Goal: Information Seeking & Learning: Learn about a topic

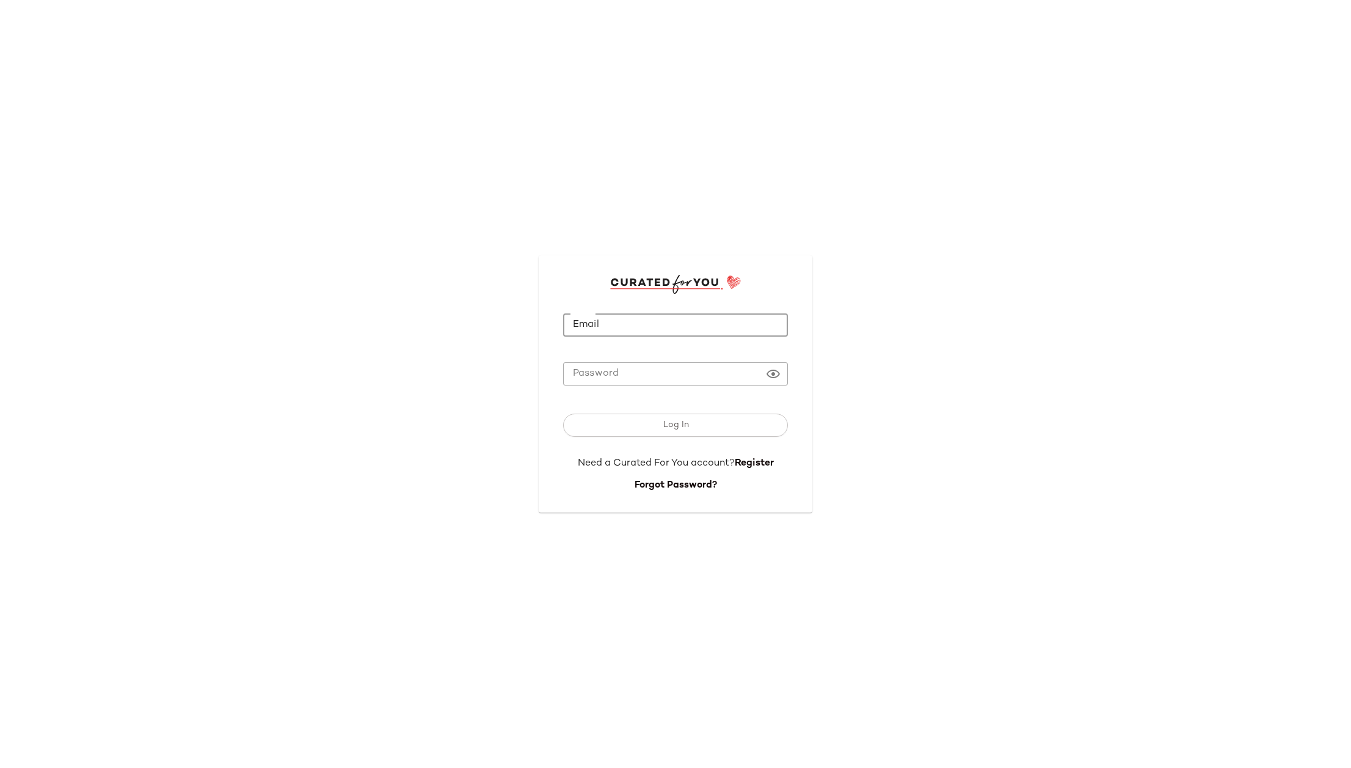
click at [620, 332] on input "Email" at bounding box center [675, 325] width 225 height 24
type input "**********"
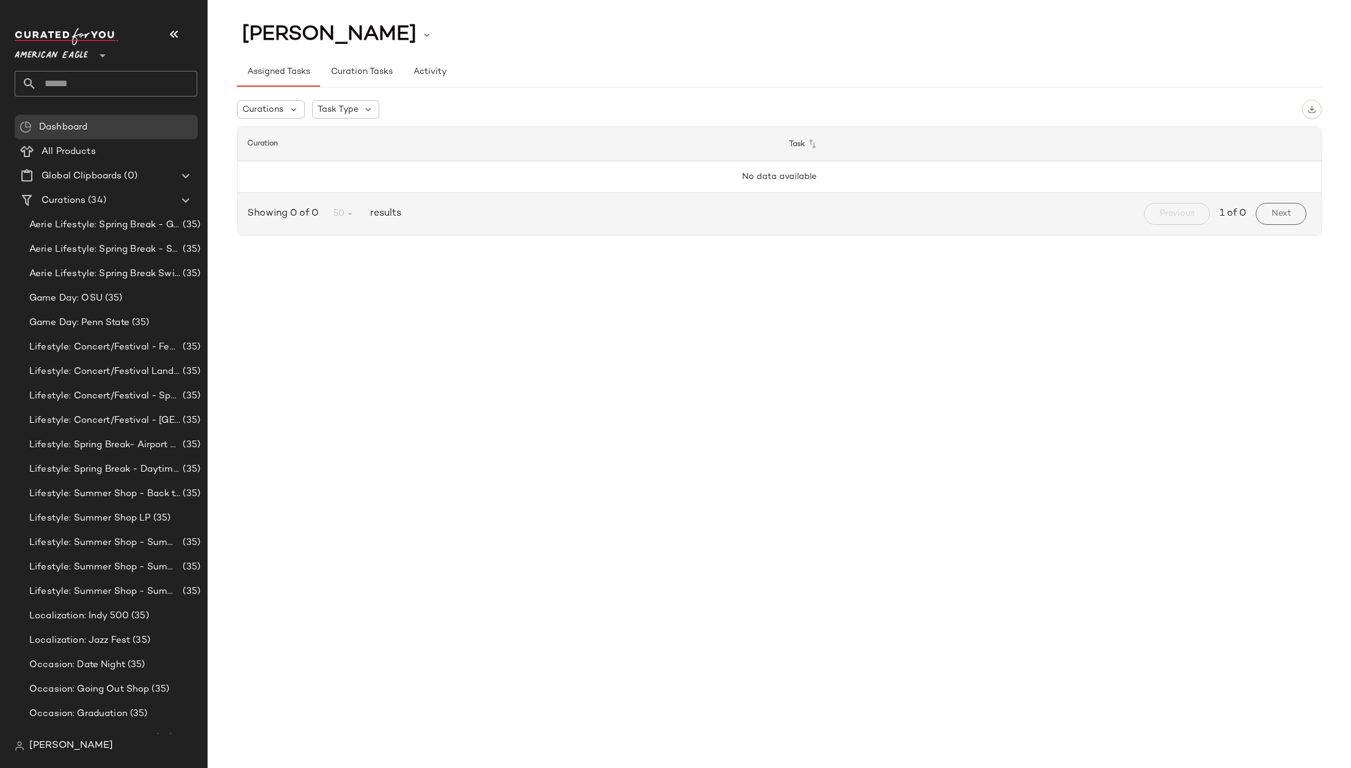
click at [81, 53] on span "American Eagle" at bounding box center [51, 53] width 73 height 22
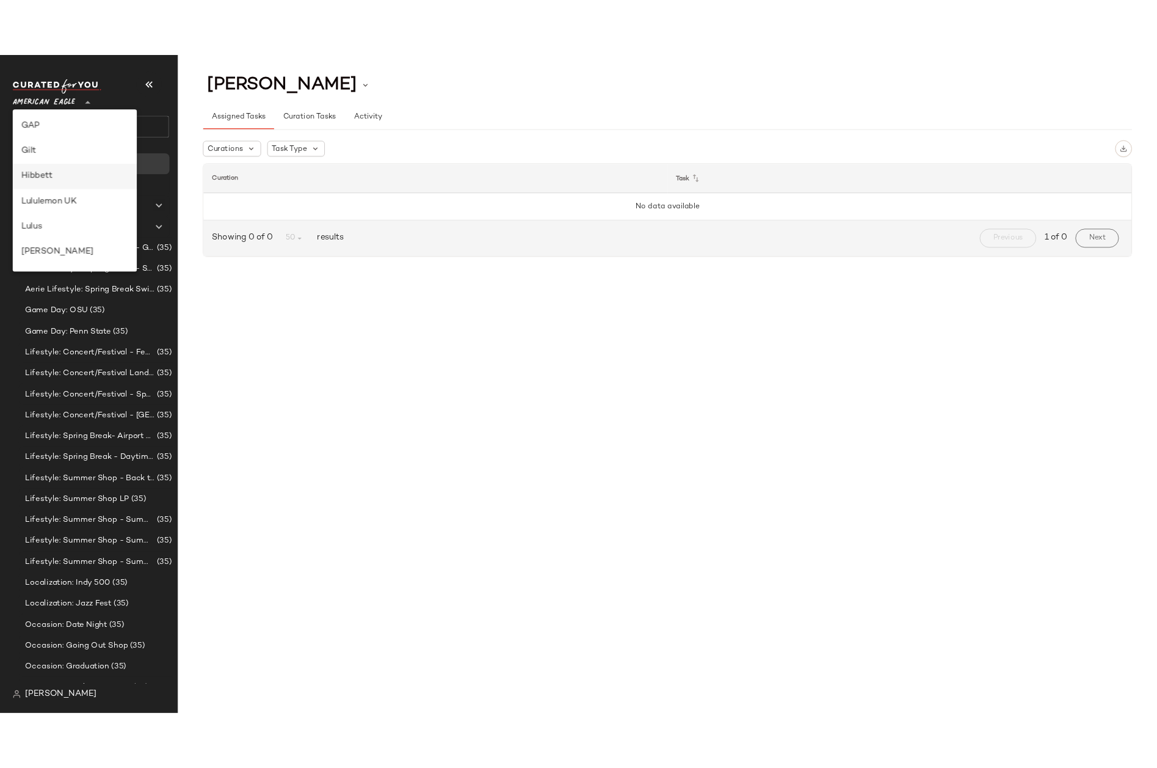
scroll to position [147, 0]
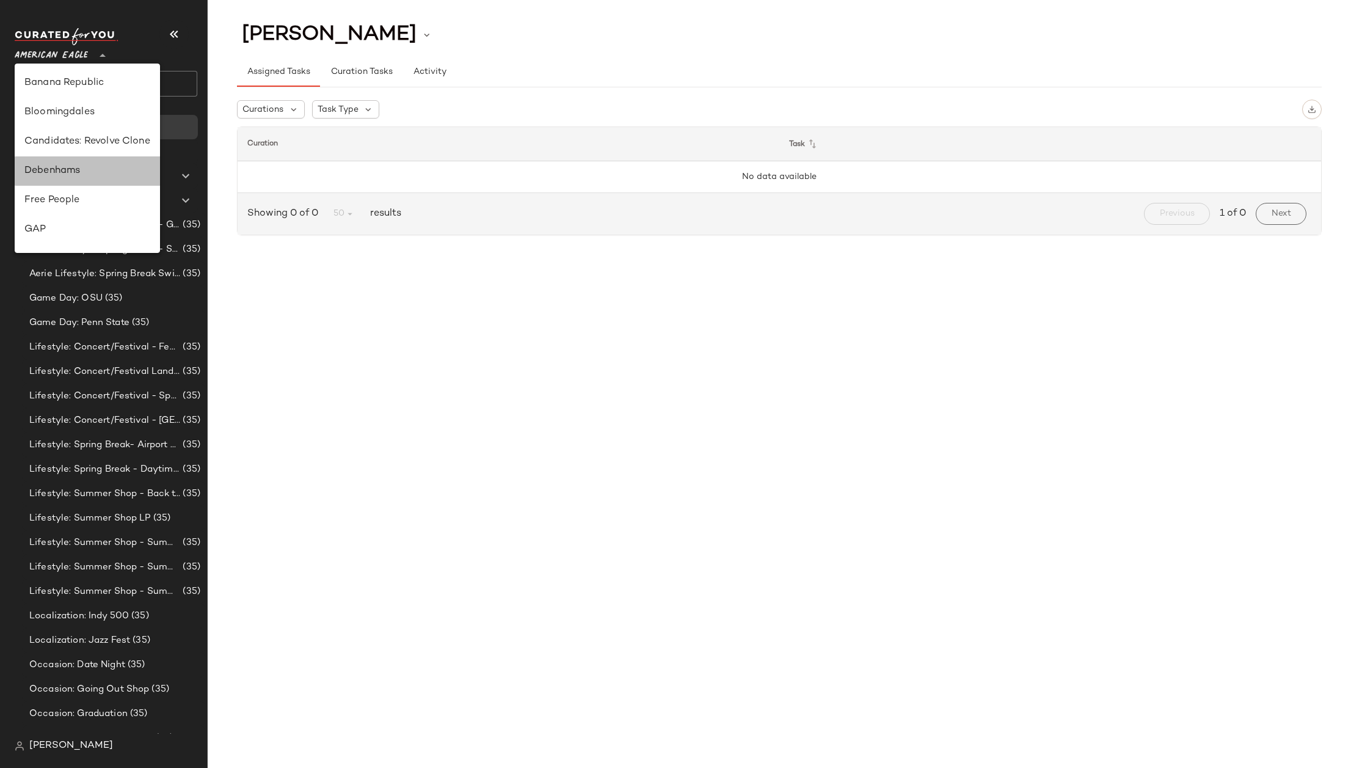
click at [87, 167] on div "Debenhams" at bounding box center [87, 171] width 126 height 15
type input "**"
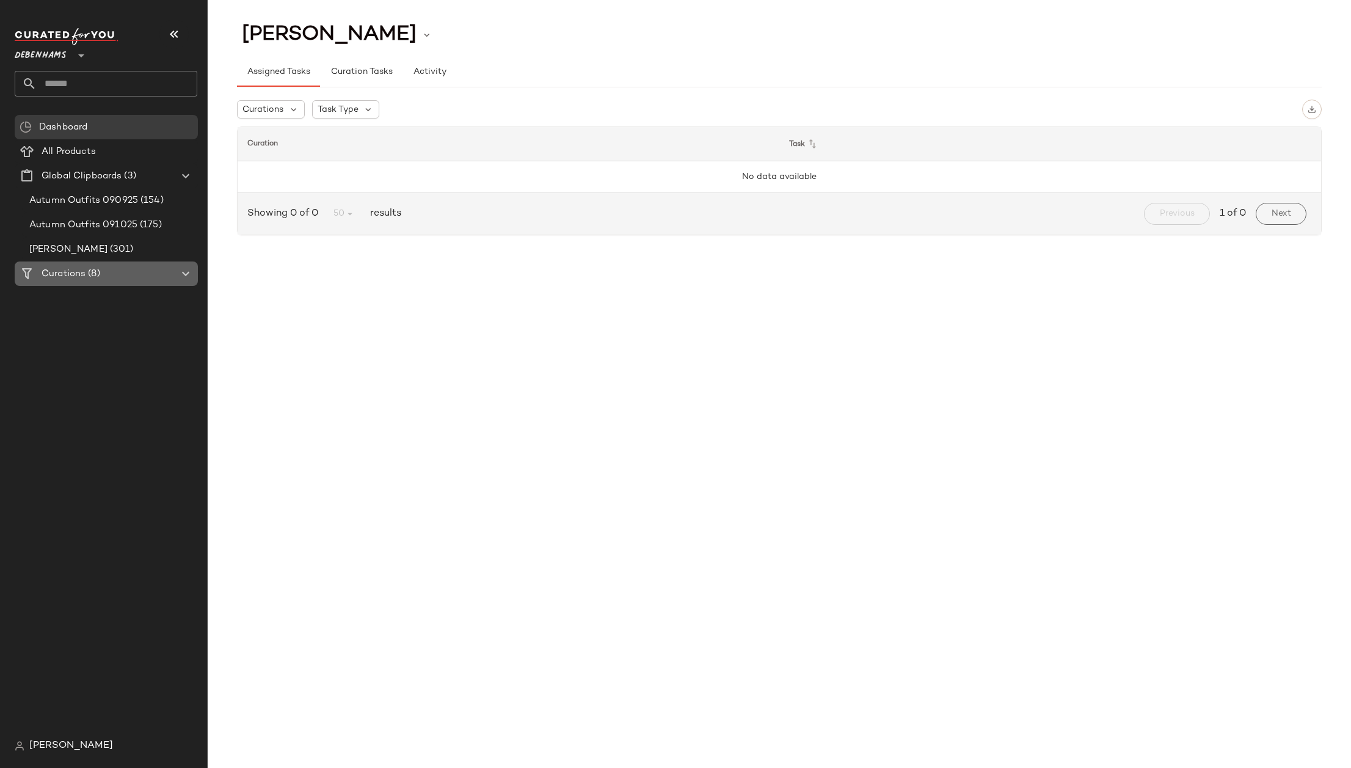
click at [97, 268] on span "(8)" at bounding box center [92, 274] width 14 height 14
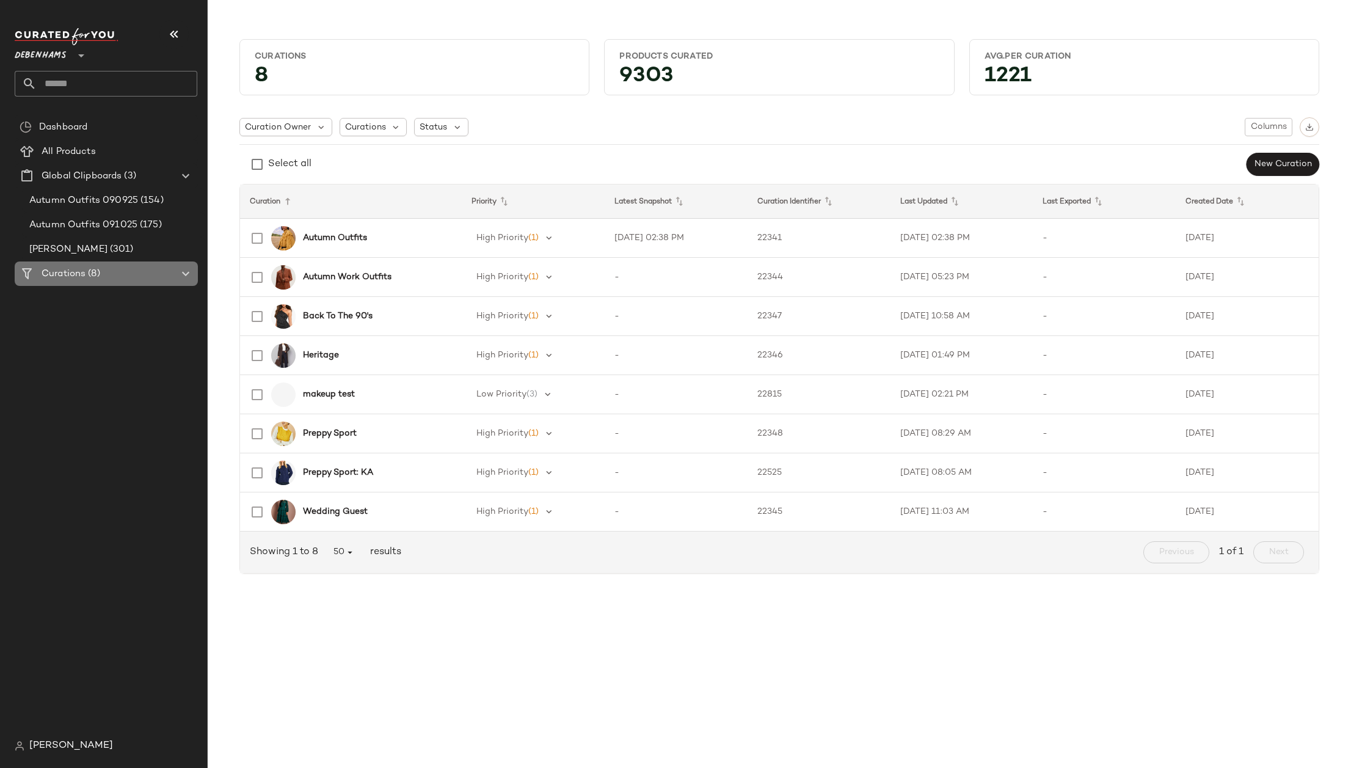
click at [184, 275] on icon at bounding box center [185, 273] width 15 height 15
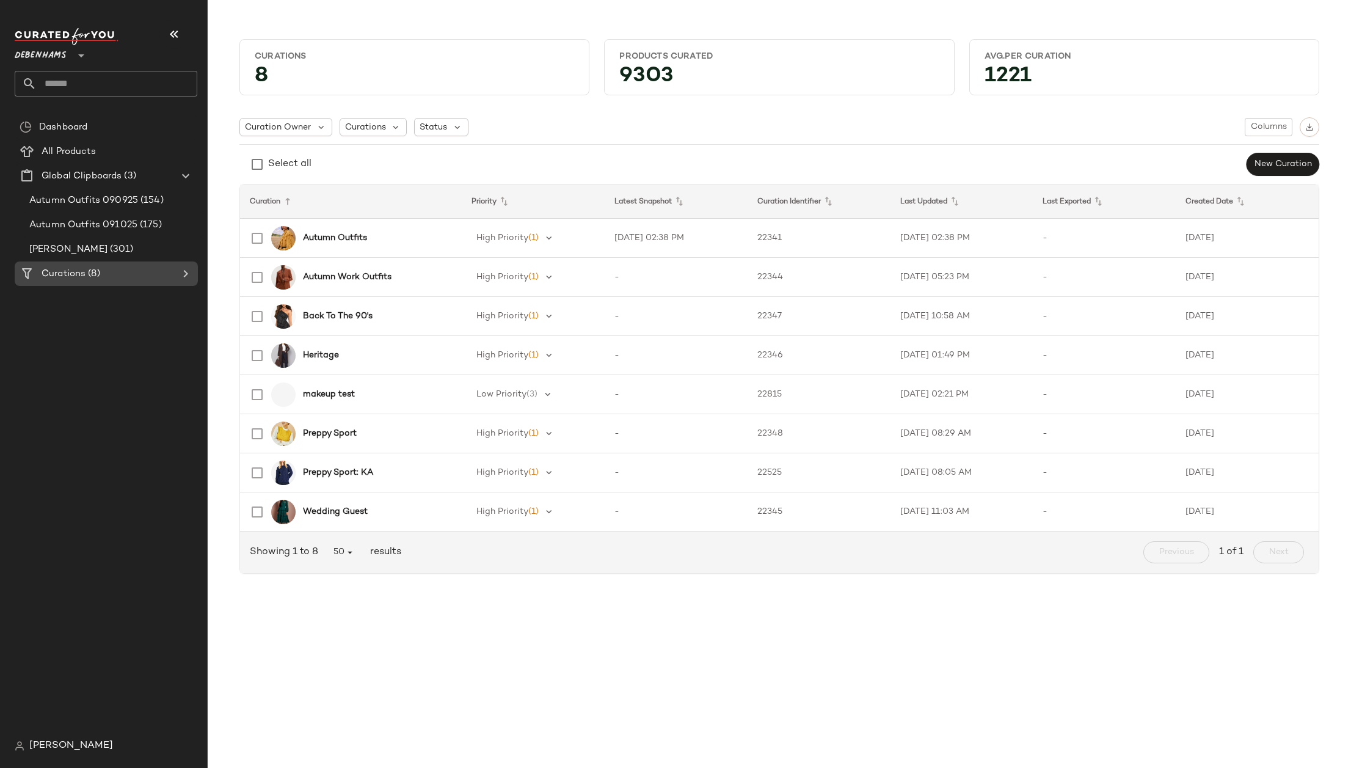
click at [184, 275] on icon at bounding box center [185, 273] width 15 height 15
click at [357, 650] on div "Curations 8 Products Curated 9303 Avg.per Curation 1221 Curation Owner Curation…" at bounding box center [779, 394] width 1143 height 748
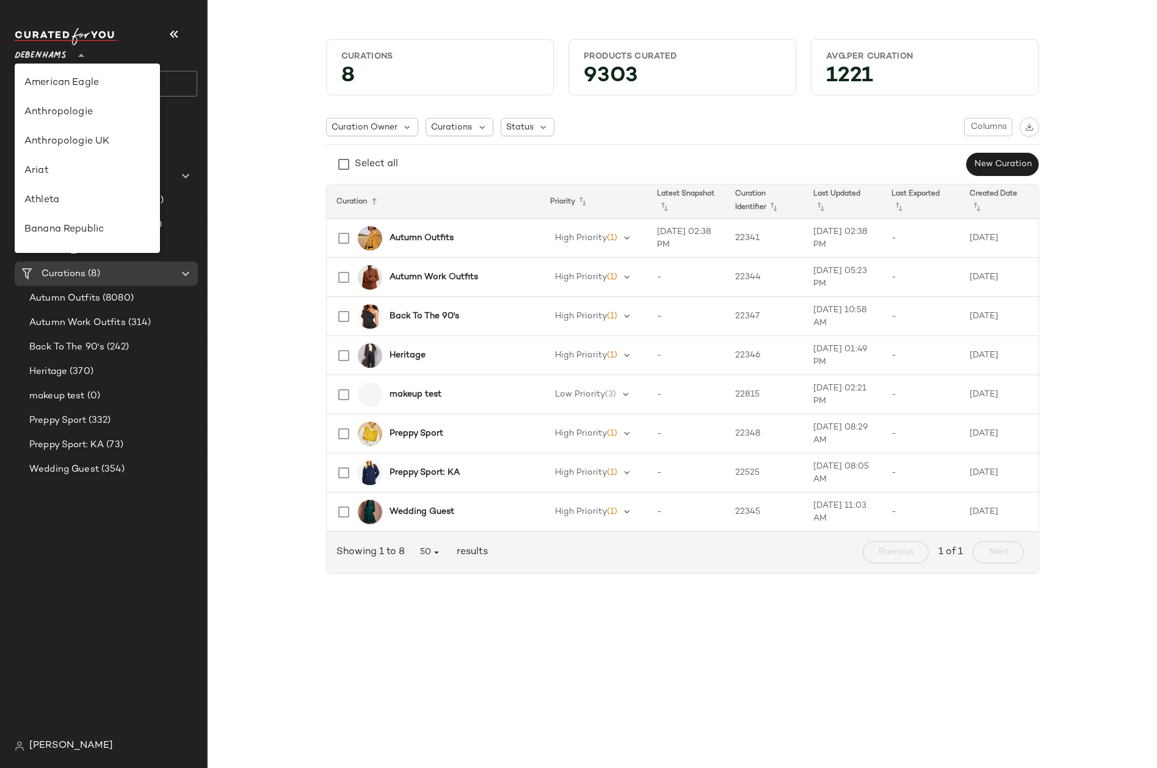
click at [46, 51] on span "Debenhams" at bounding box center [41, 53] width 52 height 22
click at [64, 200] on div "Hibbett" at bounding box center [87, 200] width 126 height 15
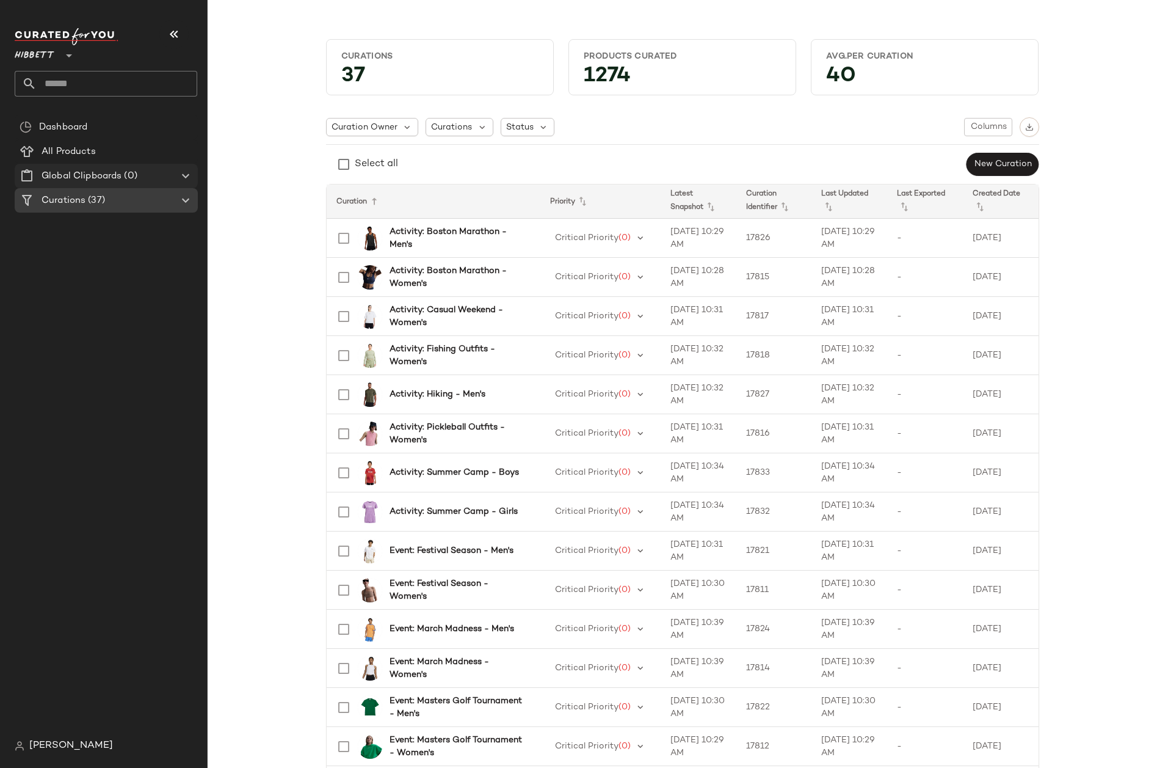
click at [189, 176] on icon at bounding box center [185, 176] width 15 height 15
click at [68, 52] on icon at bounding box center [69, 55] width 15 height 15
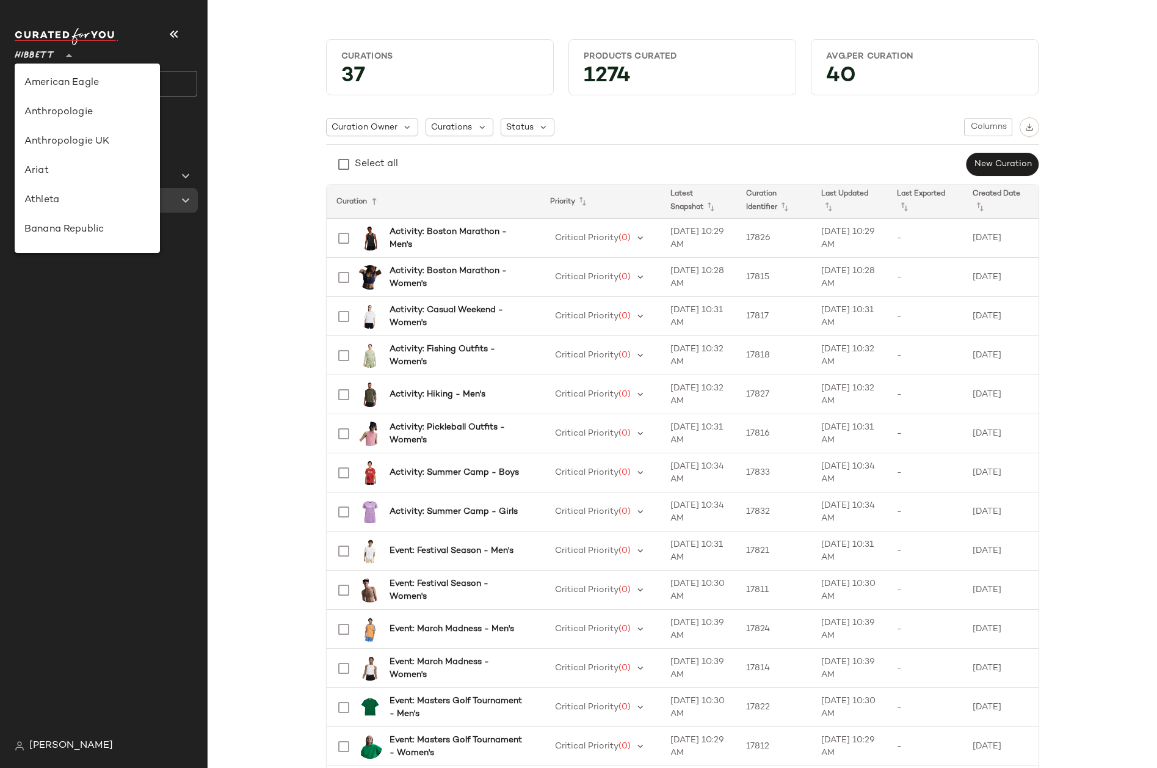
scroll to position [352, 0]
click at [62, 205] on div "Nuuly" at bounding box center [87, 200] width 126 height 15
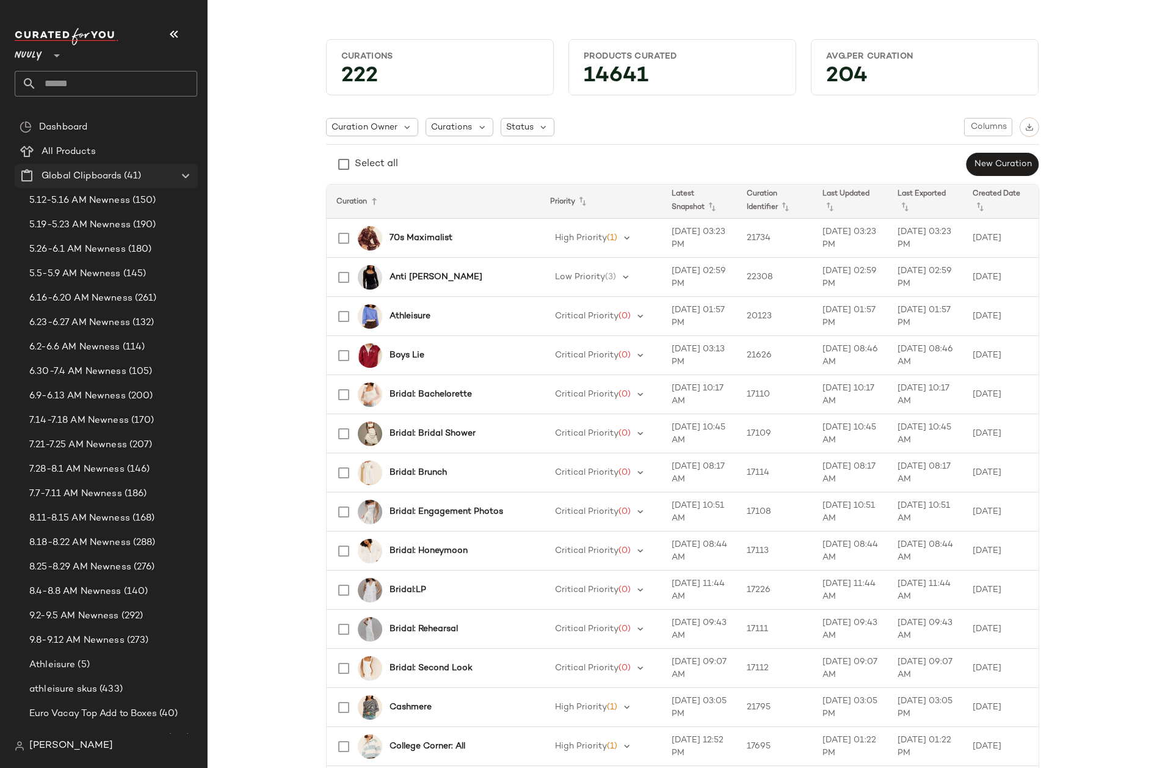
click at [186, 175] on icon at bounding box center [185, 176] width 15 height 15
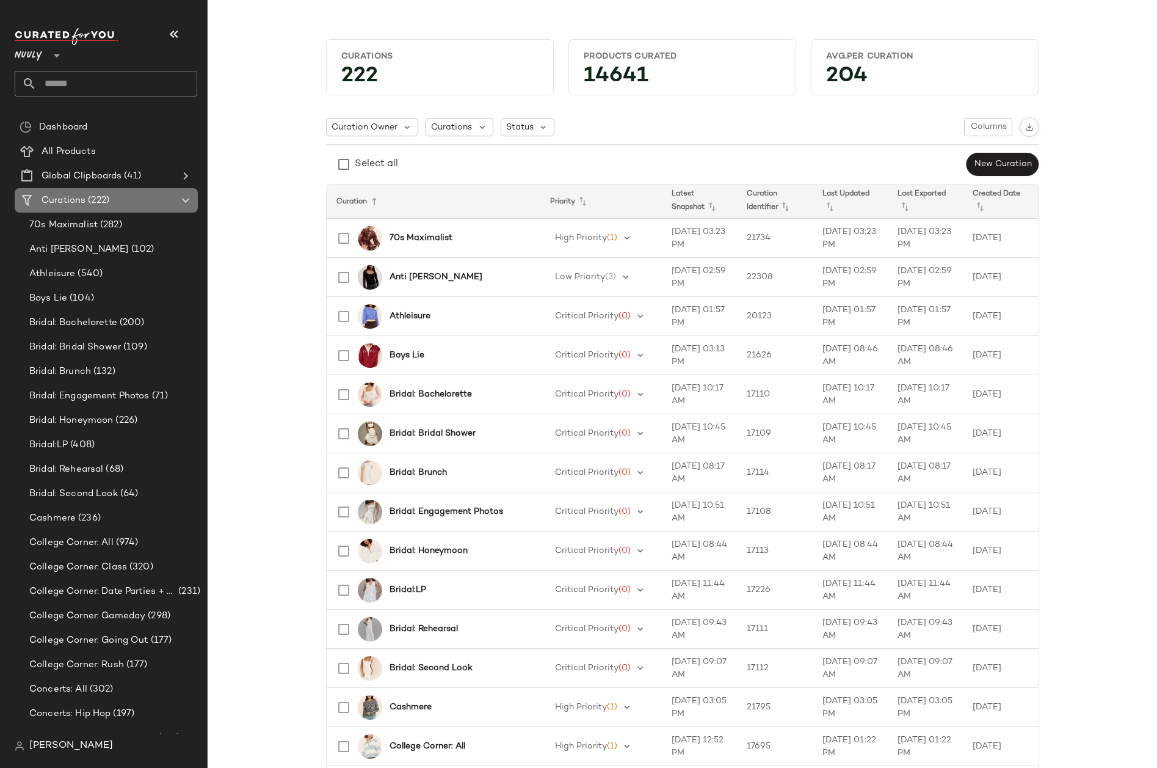
click at [184, 198] on icon at bounding box center [185, 200] width 15 height 15
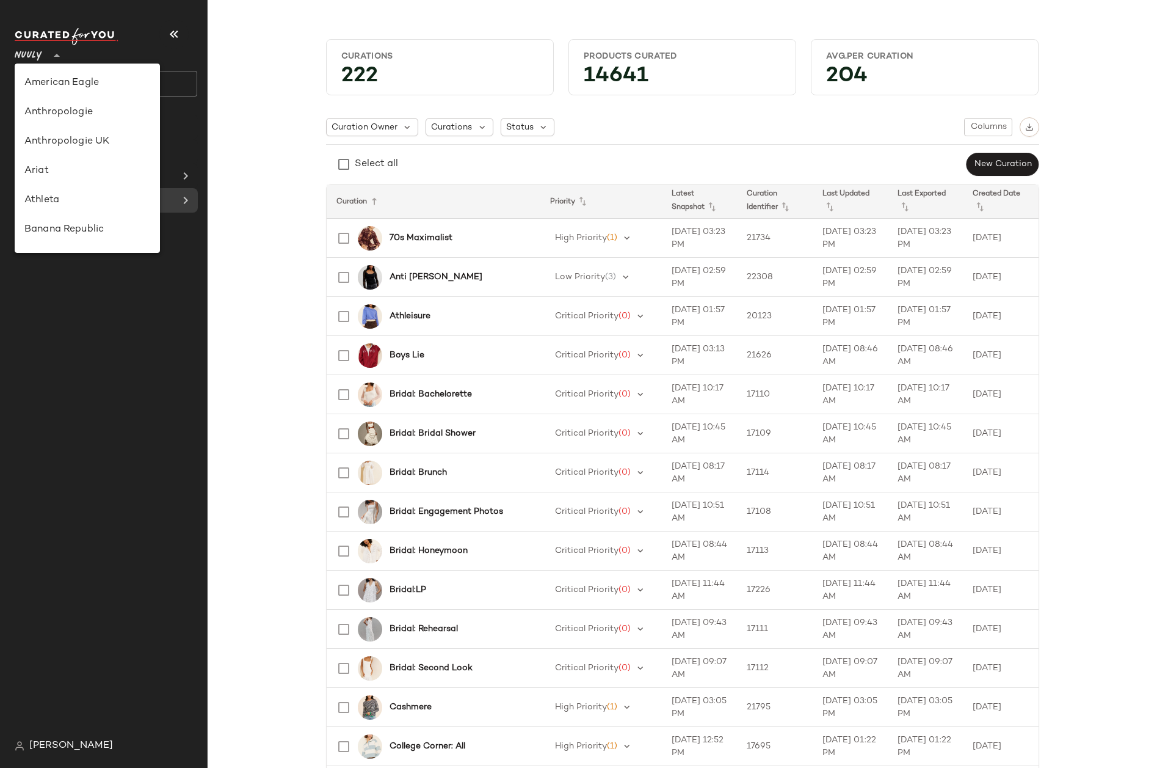
click at [32, 55] on span "Nuuly" at bounding box center [28, 53] width 27 height 22
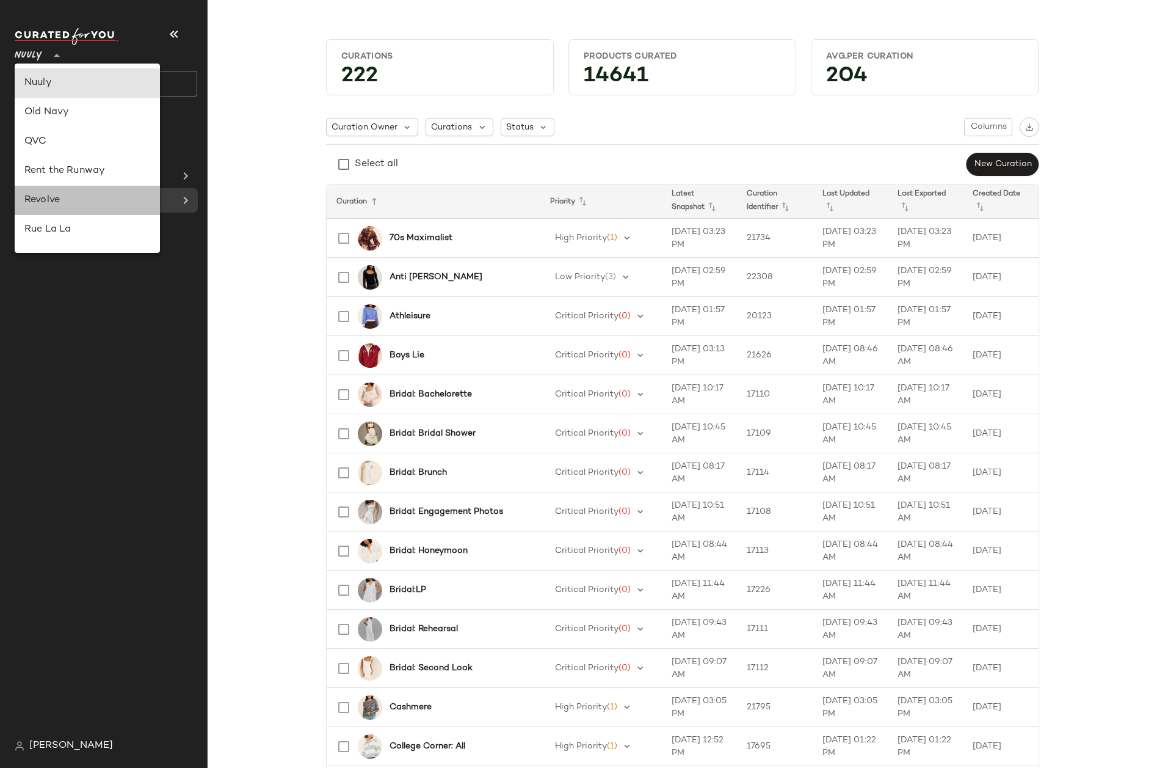
click at [40, 200] on div "Revolve" at bounding box center [87, 200] width 126 height 15
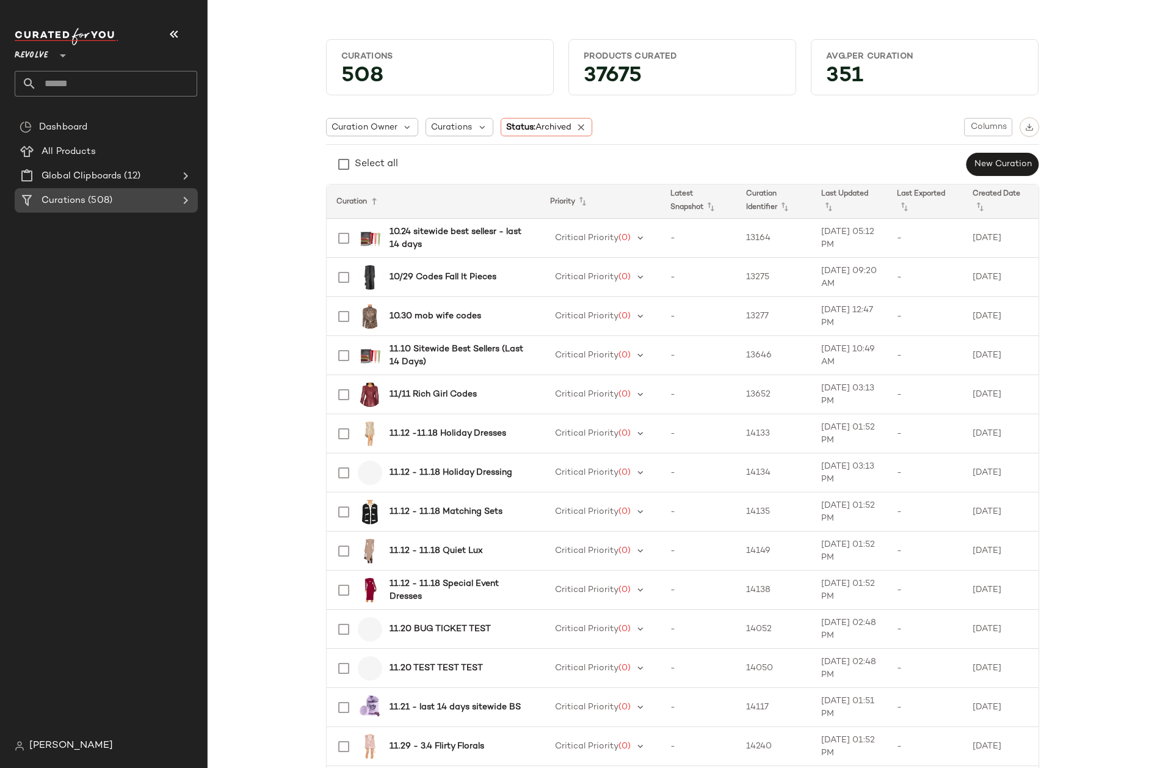
click at [186, 200] on icon at bounding box center [185, 200] width 15 height 15
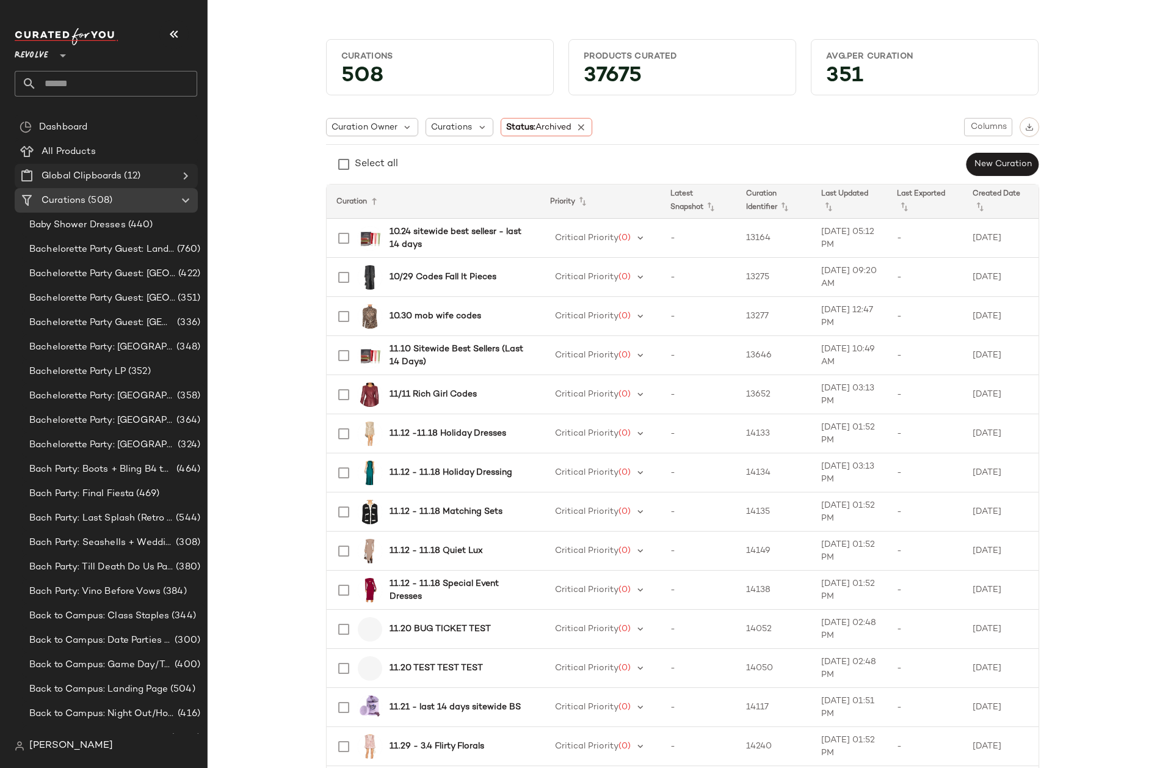
click at [187, 176] on icon at bounding box center [185, 176] width 15 height 15
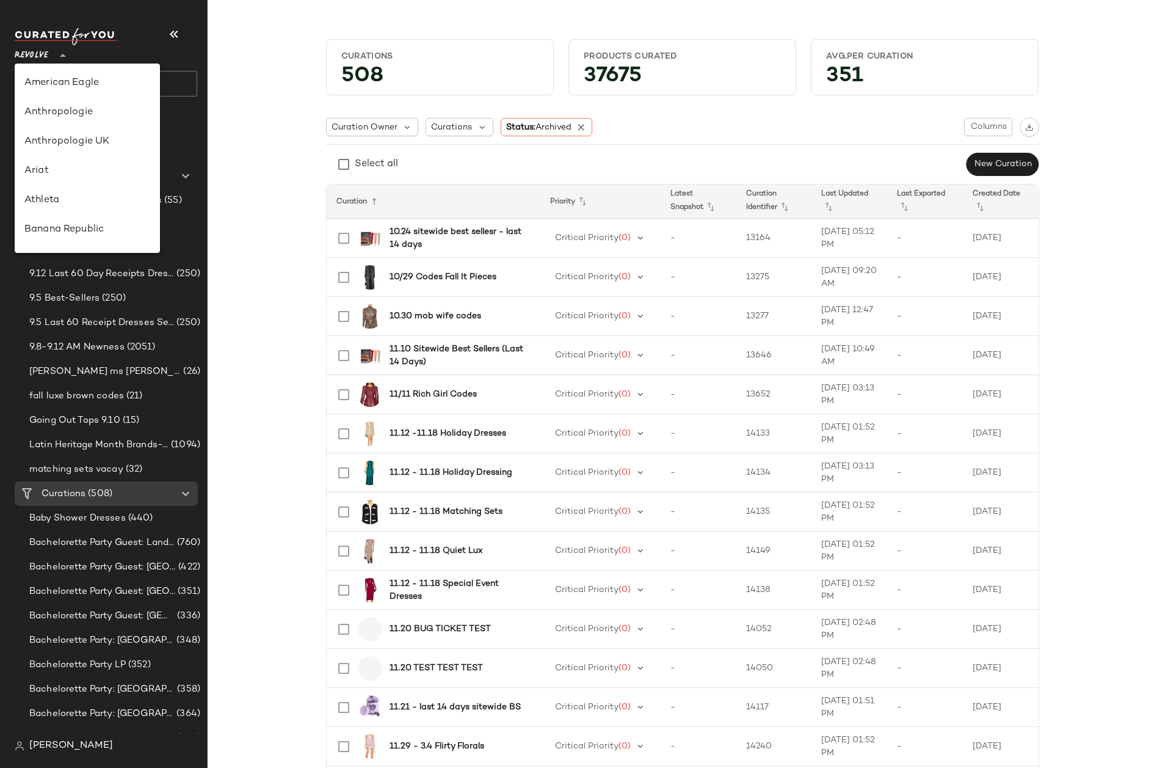
click at [40, 54] on span "Revolve" at bounding box center [32, 53] width 34 height 22
click at [57, 192] on div "Urban Outfitters" at bounding box center [87, 200] width 145 height 29
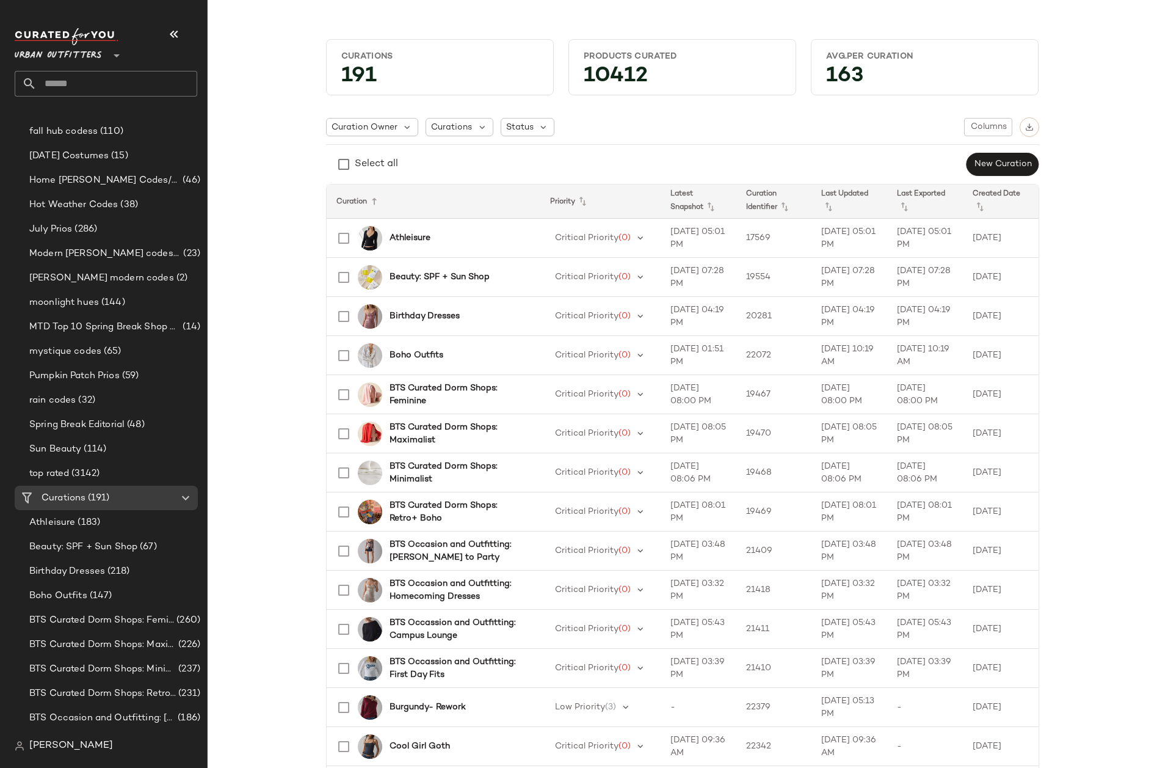
scroll to position [1239, 0]
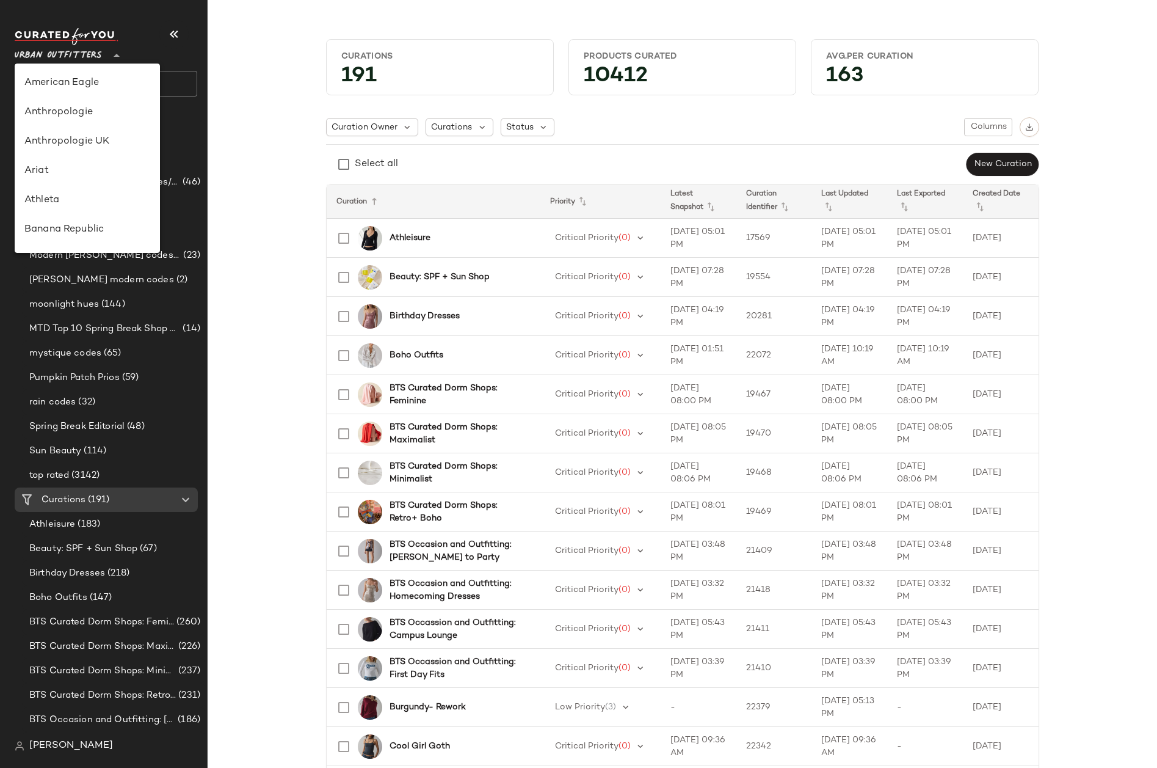
click at [52, 57] on span "Urban Outfitters" at bounding box center [58, 53] width 87 height 22
click at [61, 201] on div "Hibbett" at bounding box center [87, 204] width 126 height 15
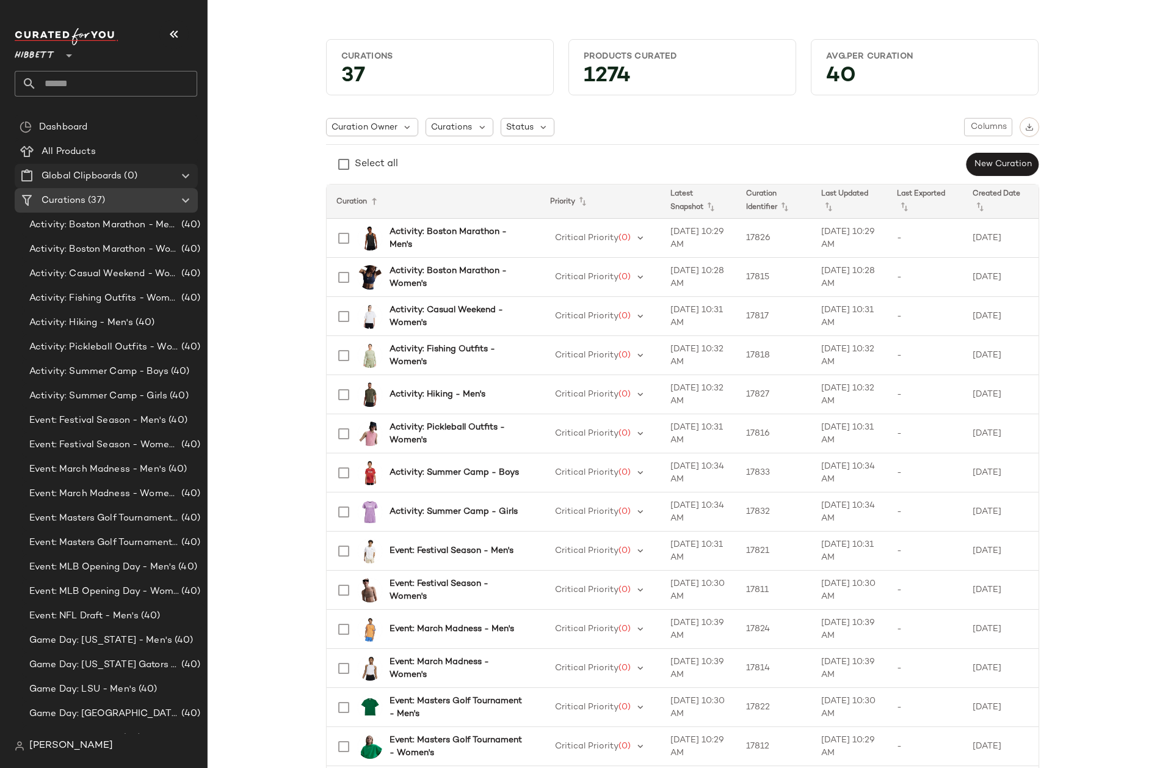
click at [148, 166] on Clipboards "Global Clipboards (0)" at bounding box center [106, 176] width 183 height 24
click at [136, 198] on div "Curations (37)" at bounding box center [107, 201] width 138 height 14
click at [46, 59] on span "Hibbett" at bounding box center [35, 53] width 40 height 22
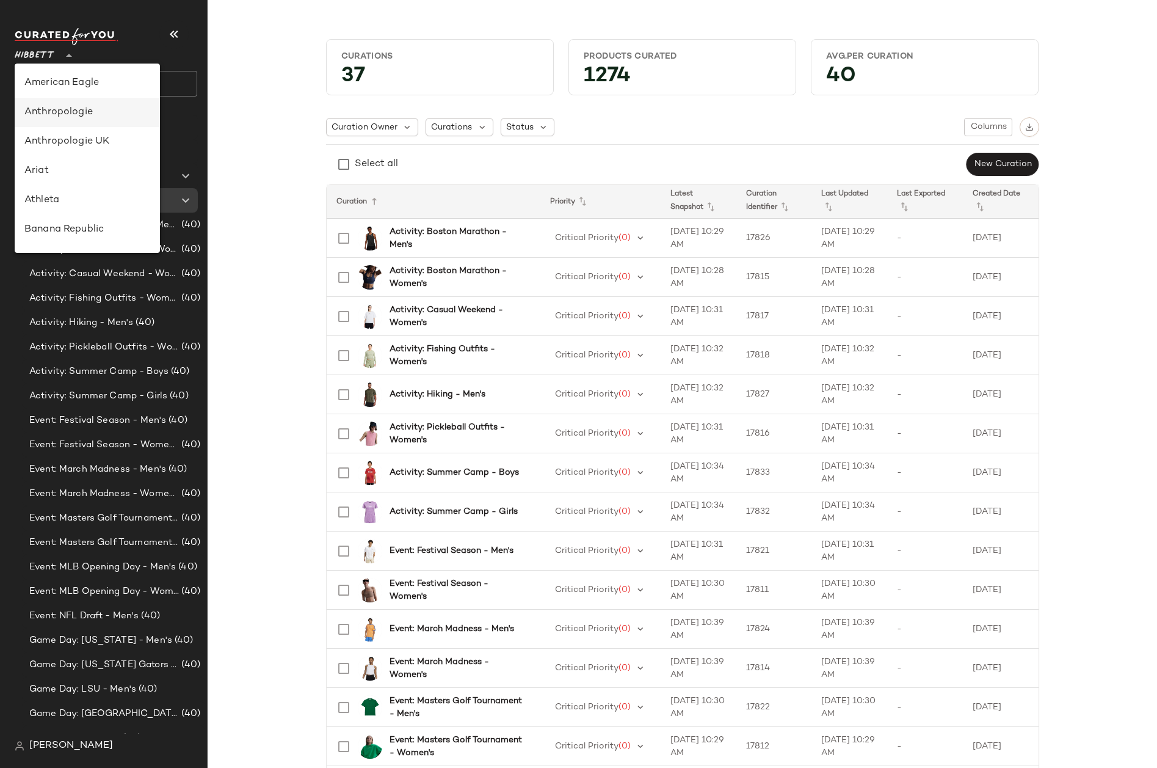
click at [85, 107] on div "Anthropologie" at bounding box center [87, 112] width 126 height 15
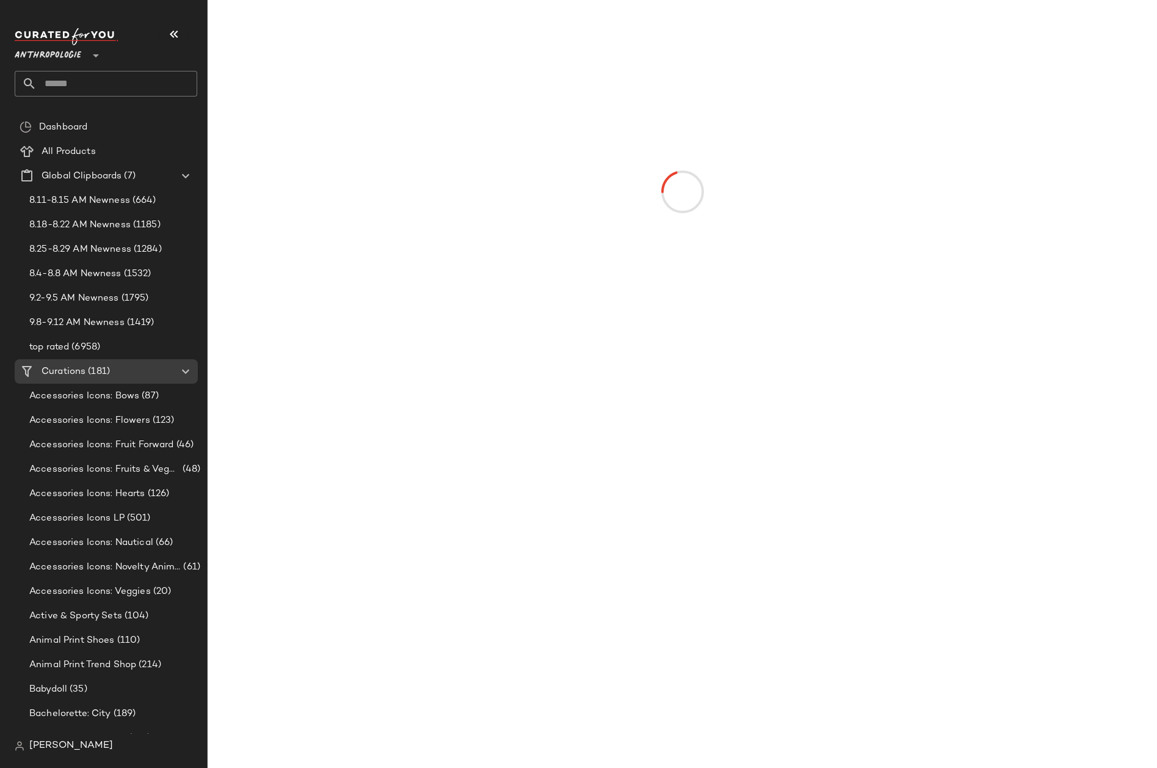
click at [31, 49] on span "Anthropologie" at bounding box center [48, 53] width 67 height 22
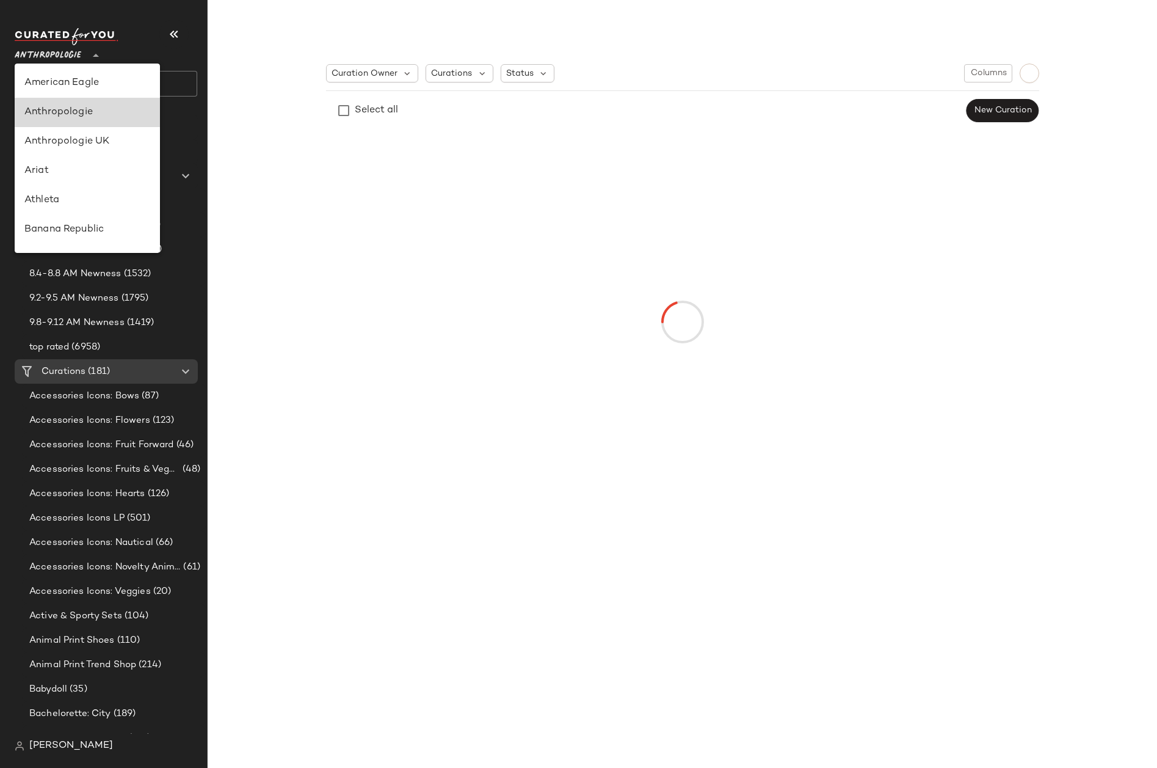
scroll to position [29, 0]
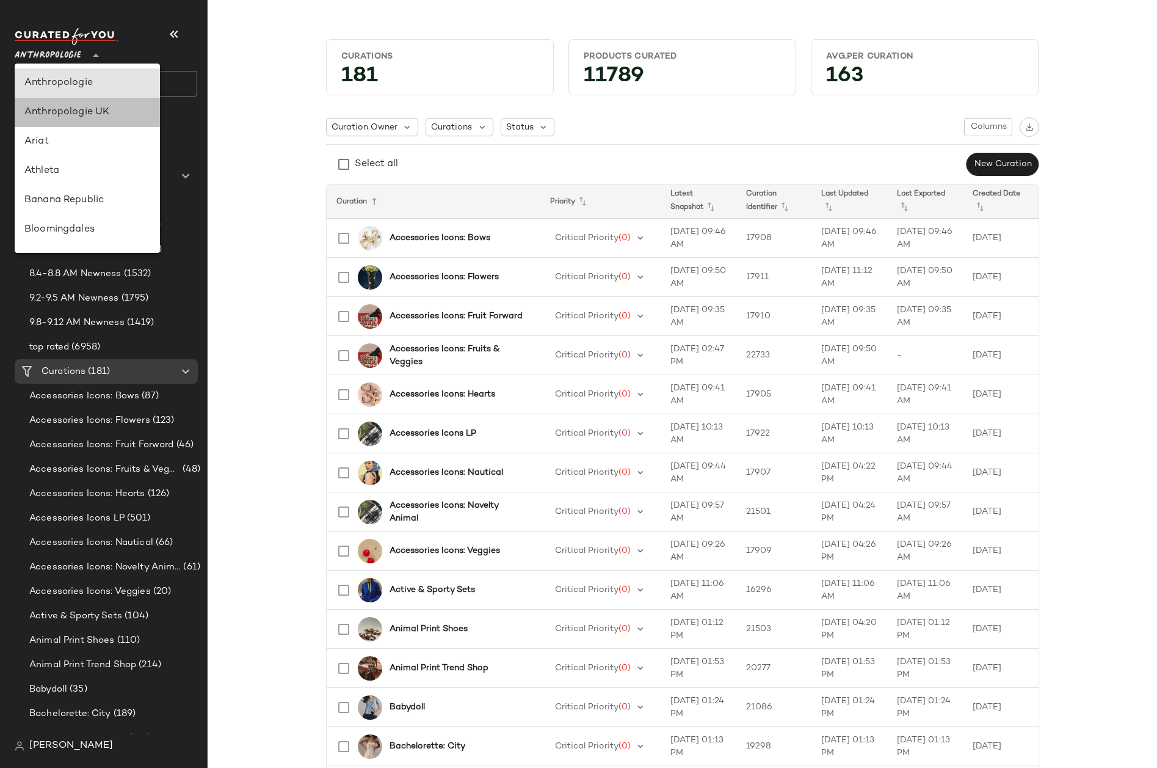
click at [38, 110] on div "Anthropologie UK" at bounding box center [87, 112] width 126 height 15
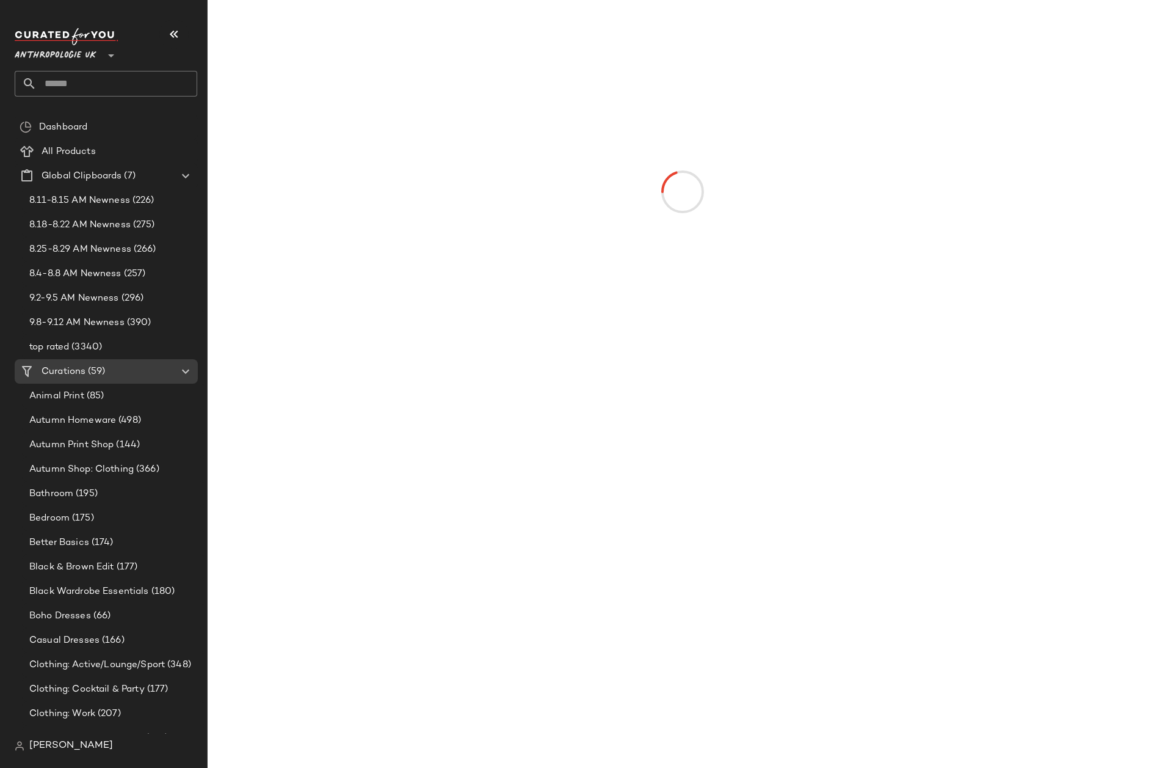
click at [53, 50] on span "Anthropologie UK" at bounding box center [56, 53] width 82 height 22
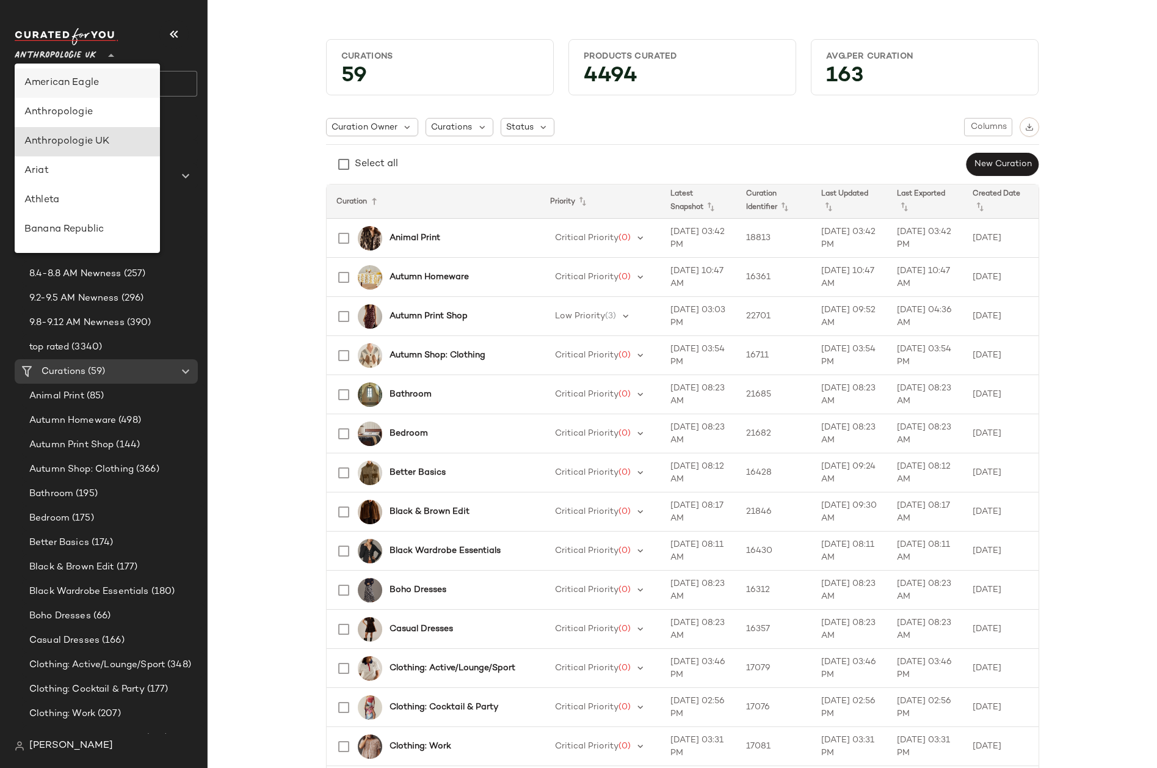
click at [89, 79] on div "American Eagle" at bounding box center [87, 83] width 126 height 15
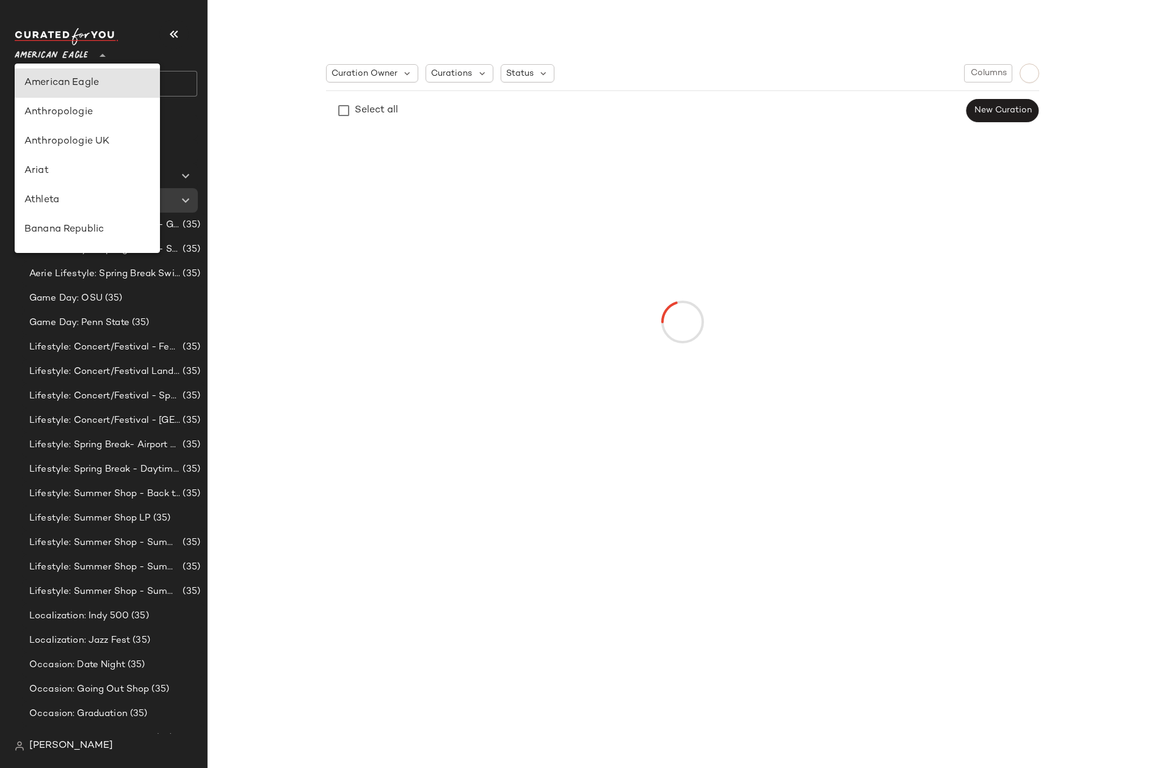
click at [68, 54] on span "American Eagle" at bounding box center [51, 53] width 73 height 22
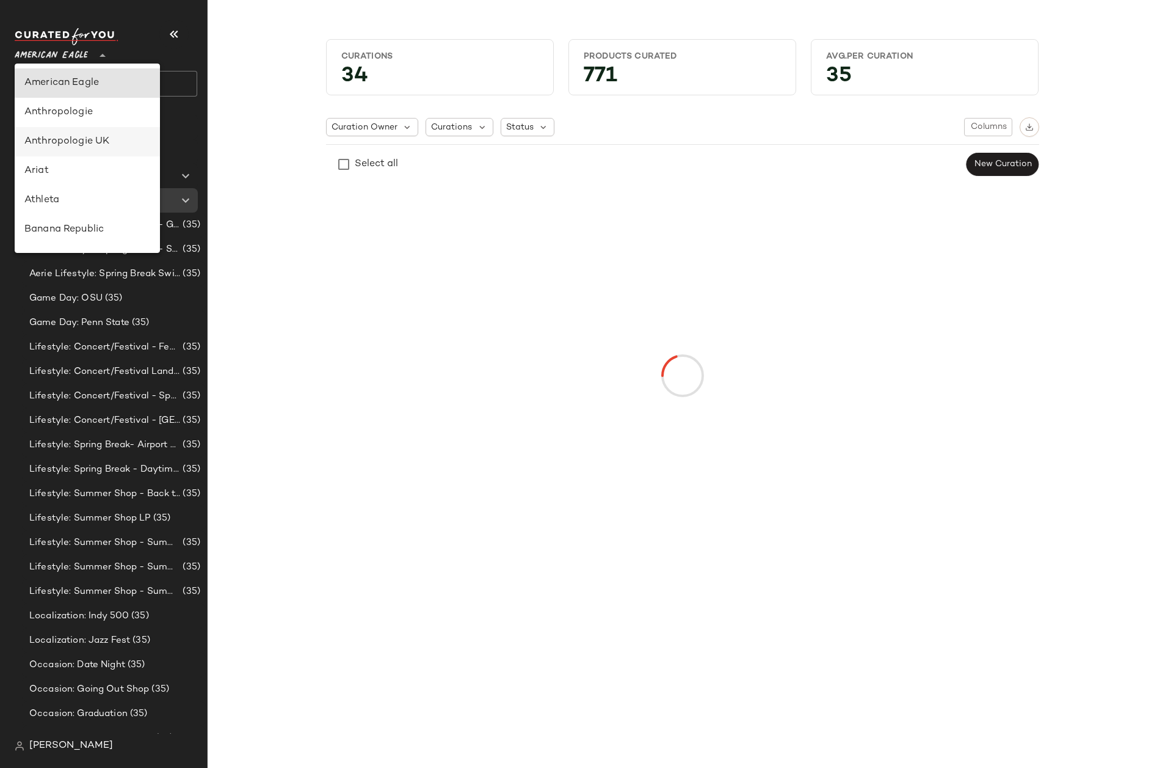
scroll to position [373, 0]
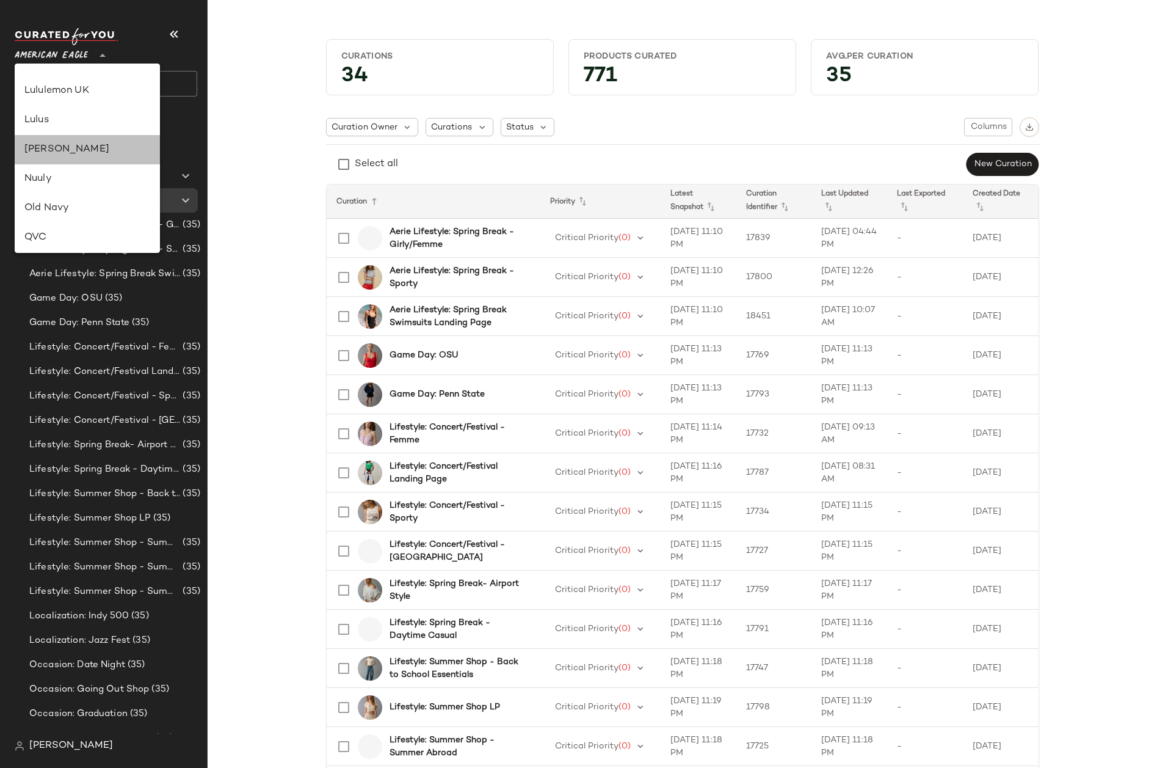
click at [68, 154] on div "Maurice" at bounding box center [87, 149] width 126 height 15
type input "**"
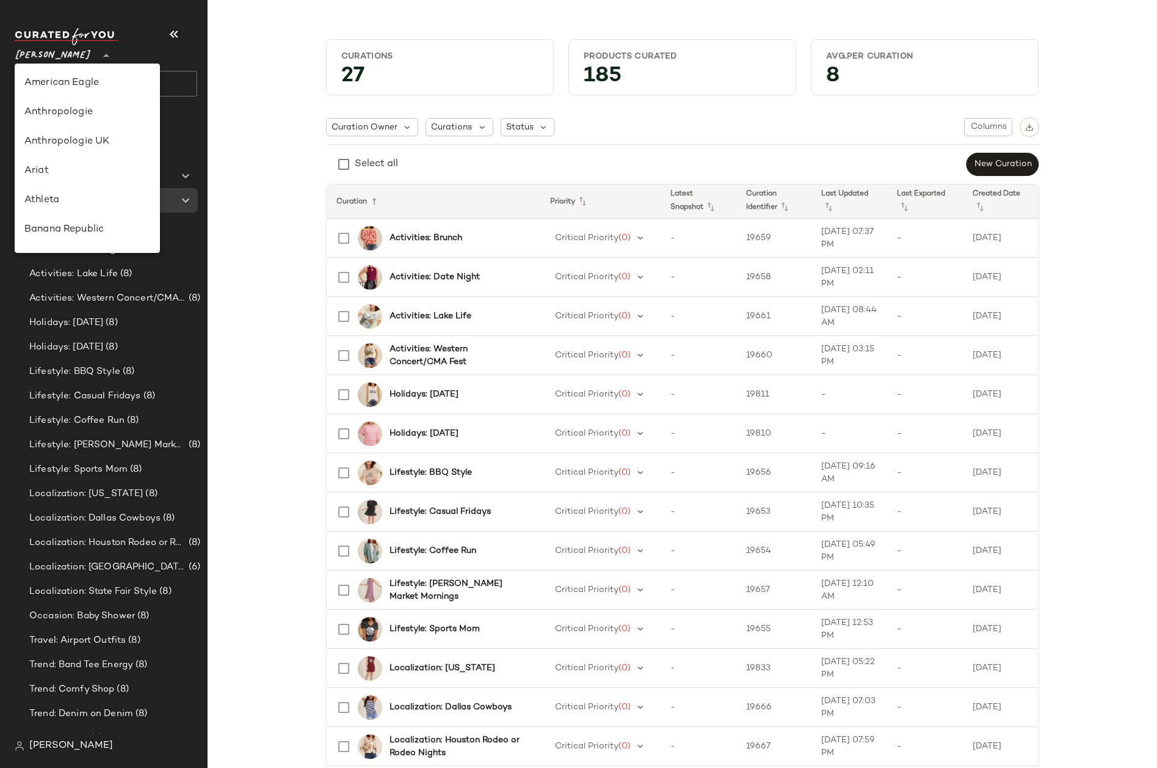
click at [99, 56] on icon at bounding box center [106, 55] width 15 height 15
click at [55, 145] on div "Old Navy" at bounding box center [87, 141] width 126 height 15
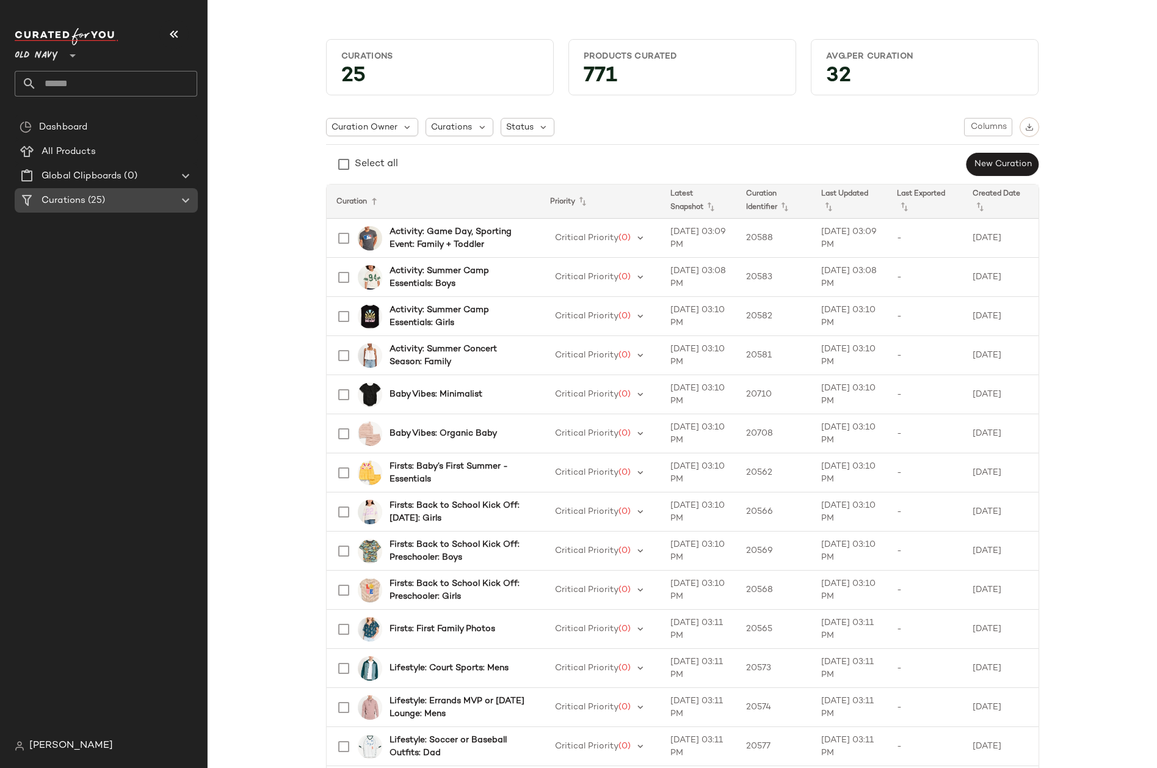
click at [127, 198] on div "Curations (25)" at bounding box center [107, 201] width 138 height 14
click at [153, 202] on div "Curations (25)" at bounding box center [107, 201] width 138 height 14
click at [173, 197] on div "Curations (25)" at bounding box center [107, 201] width 138 height 14
click at [181, 200] on icon at bounding box center [185, 200] width 15 height 15
click at [184, 201] on icon at bounding box center [185, 200] width 15 height 15
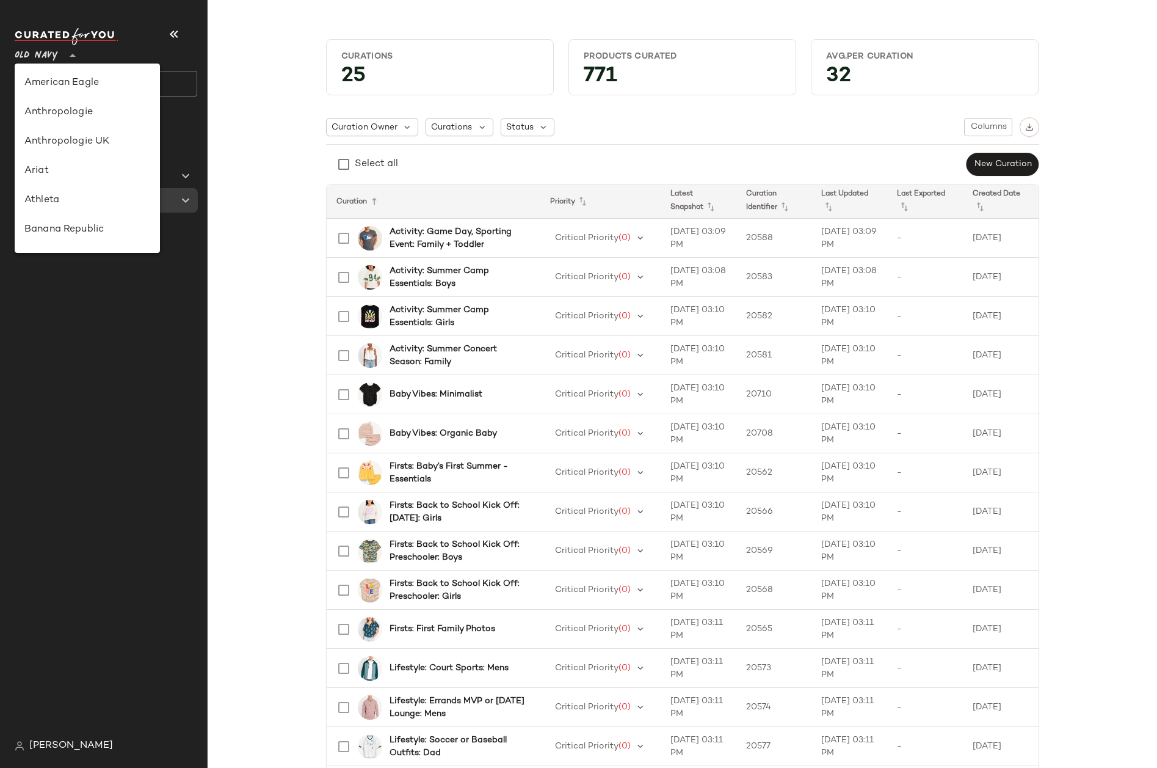
click at [51, 60] on span "Old Navy" at bounding box center [36, 53] width 43 height 22
click at [59, 145] on div "Rent the Runway" at bounding box center [87, 141] width 126 height 15
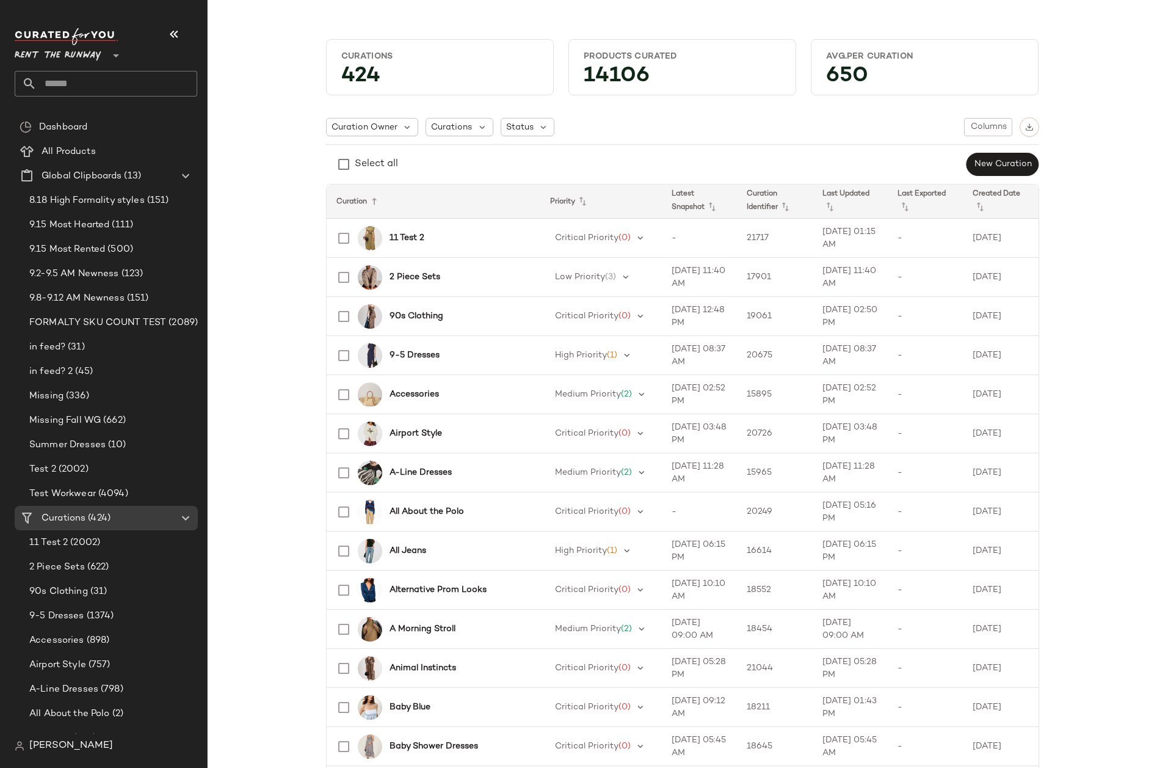
click at [74, 57] on span "Rent the Runway" at bounding box center [58, 53] width 87 height 22
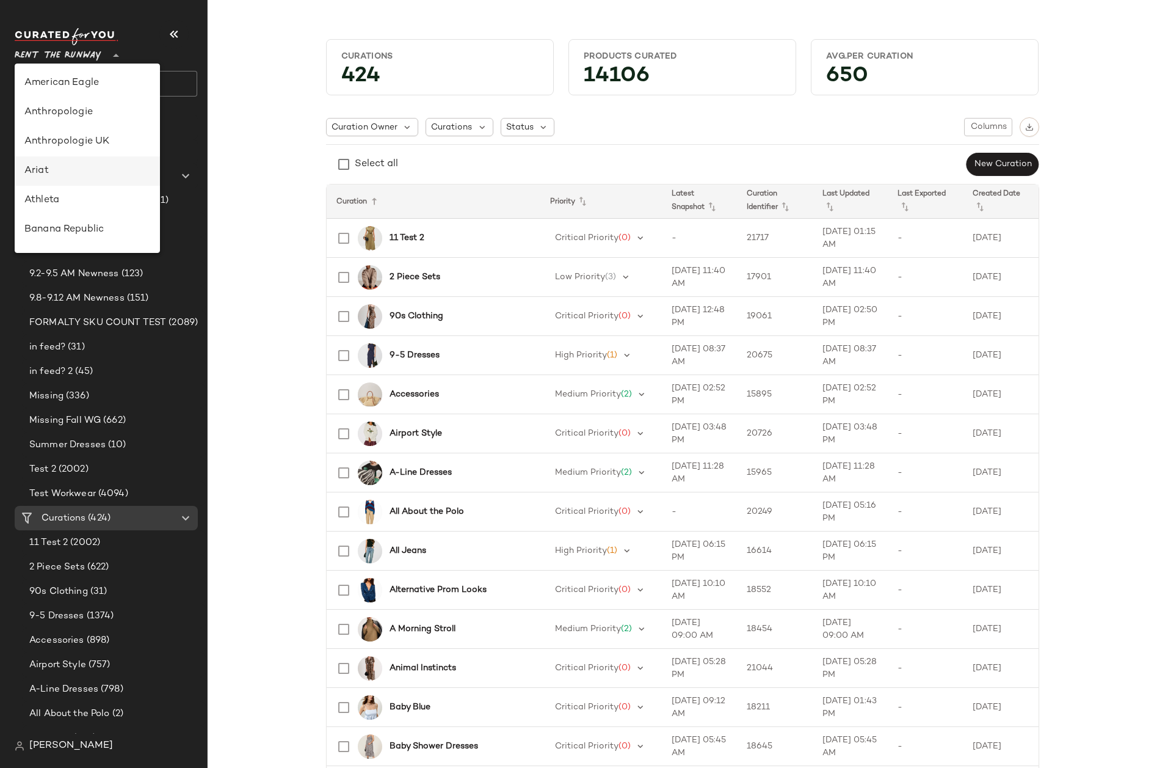
scroll to position [147, 0]
click at [65, 169] on div "Debenhams" at bounding box center [87, 171] width 126 height 15
type input "**"
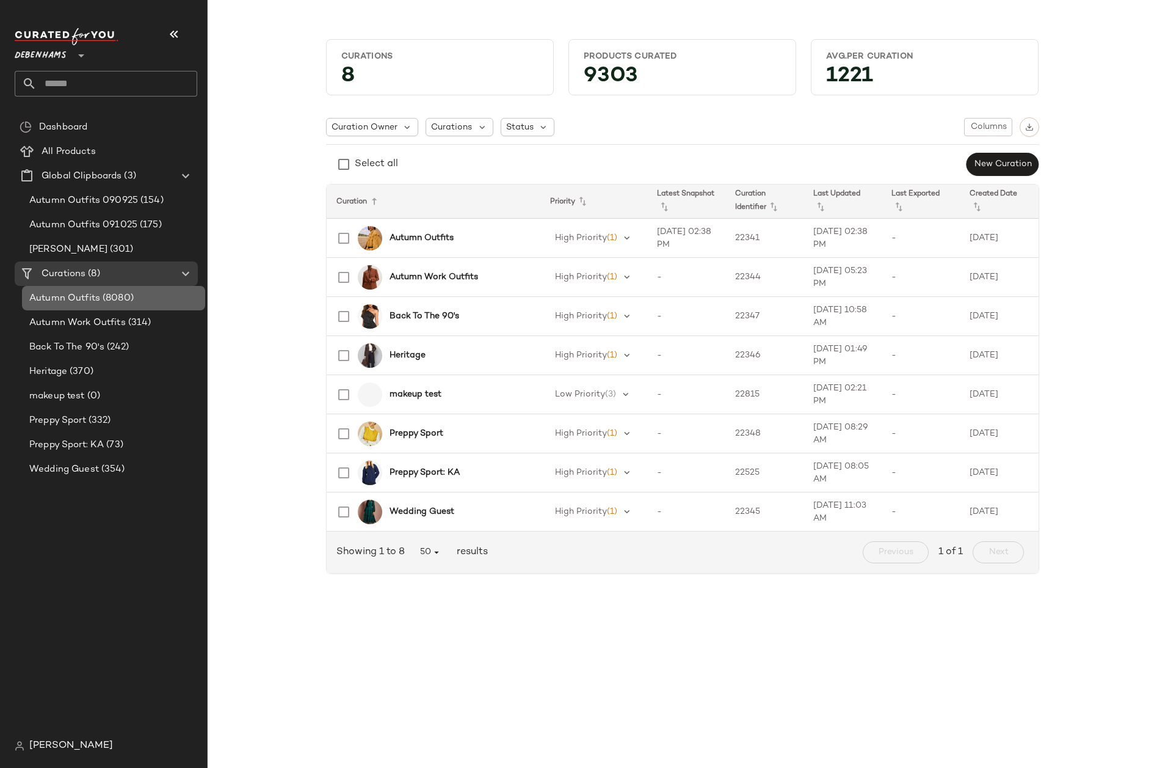
click at [116, 298] on span "(8080)" at bounding box center [117, 298] width 34 height 14
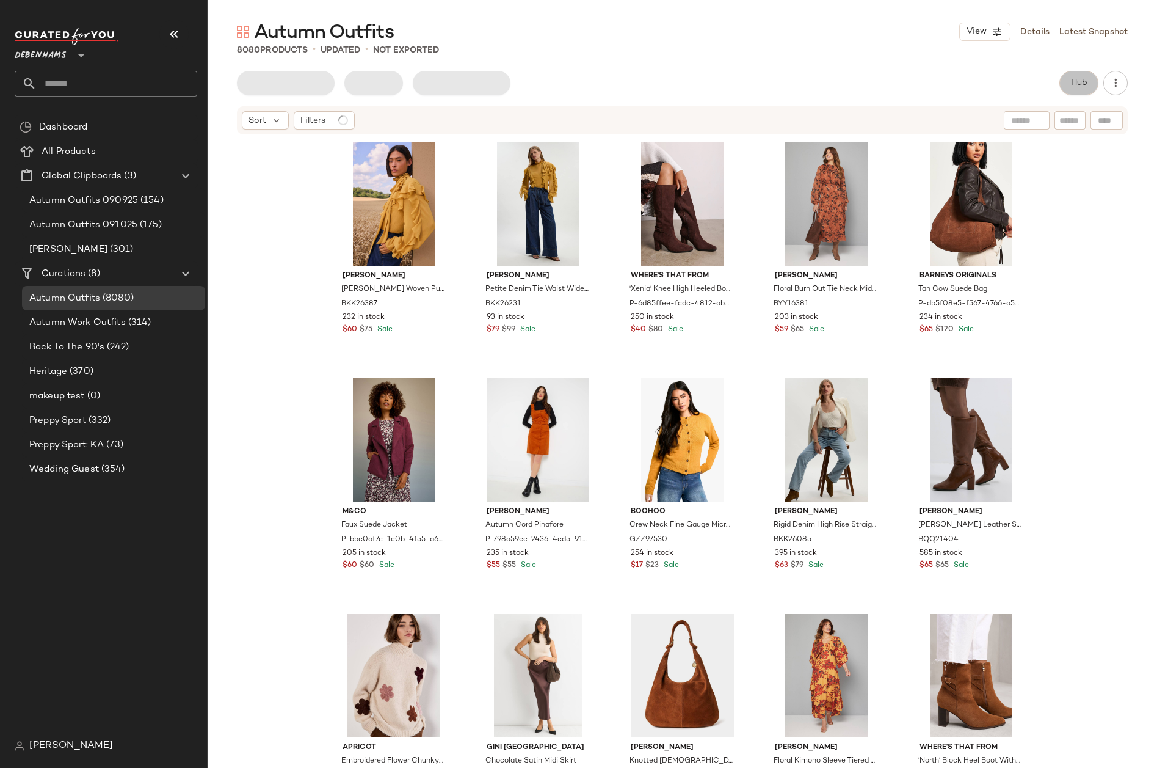
click at [1074, 90] on button "Hub" at bounding box center [1078, 83] width 39 height 24
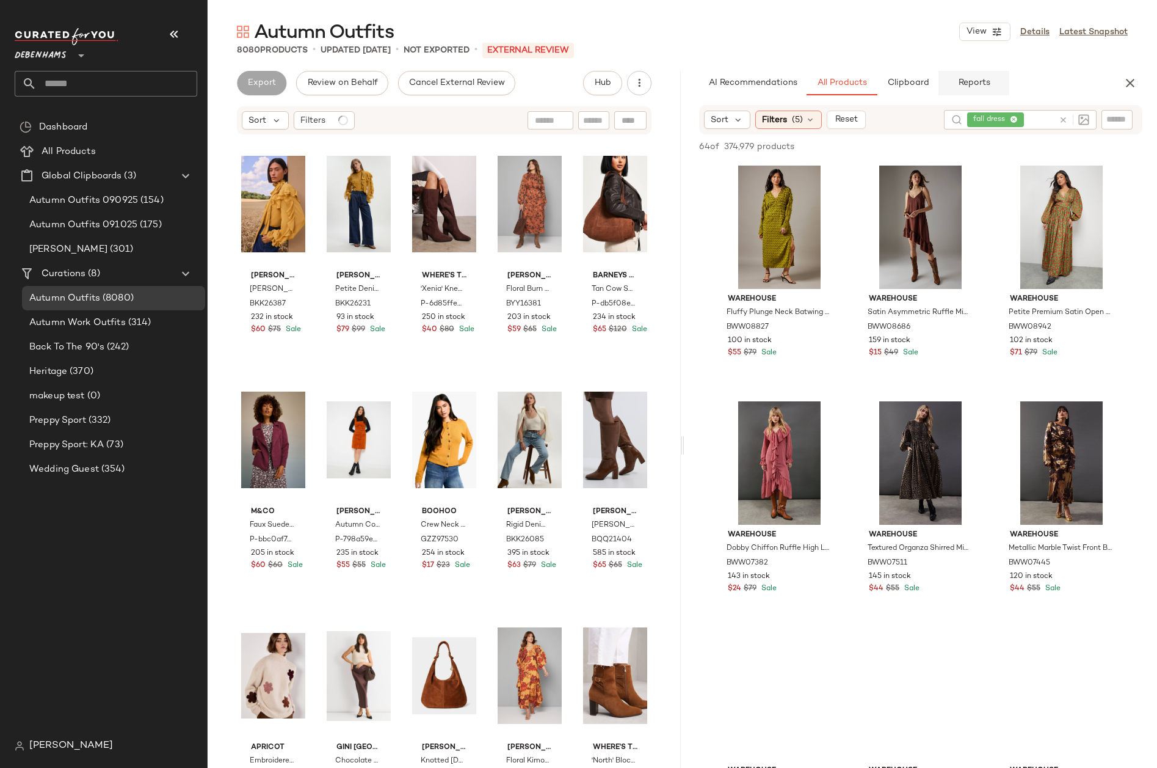
click at [951, 90] on button "Reports" at bounding box center [973, 83] width 71 height 24
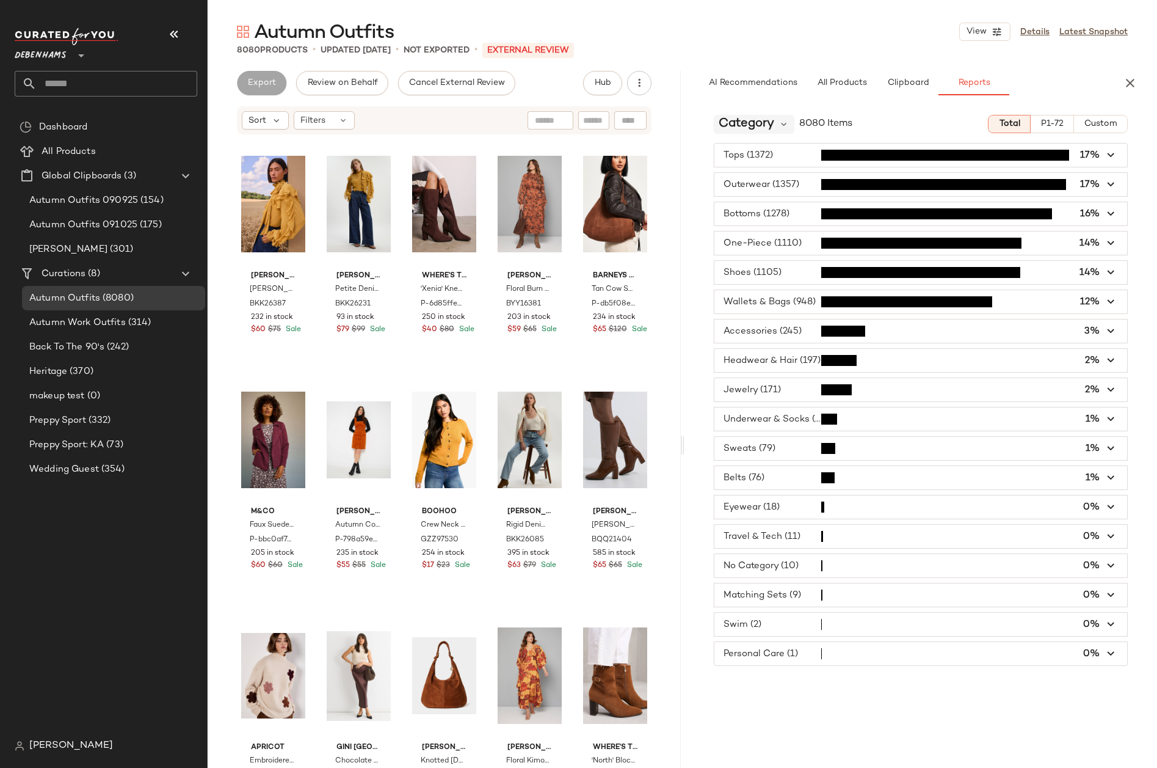
click at [768, 120] on span "Category" at bounding box center [747, 124] width 56 height 18
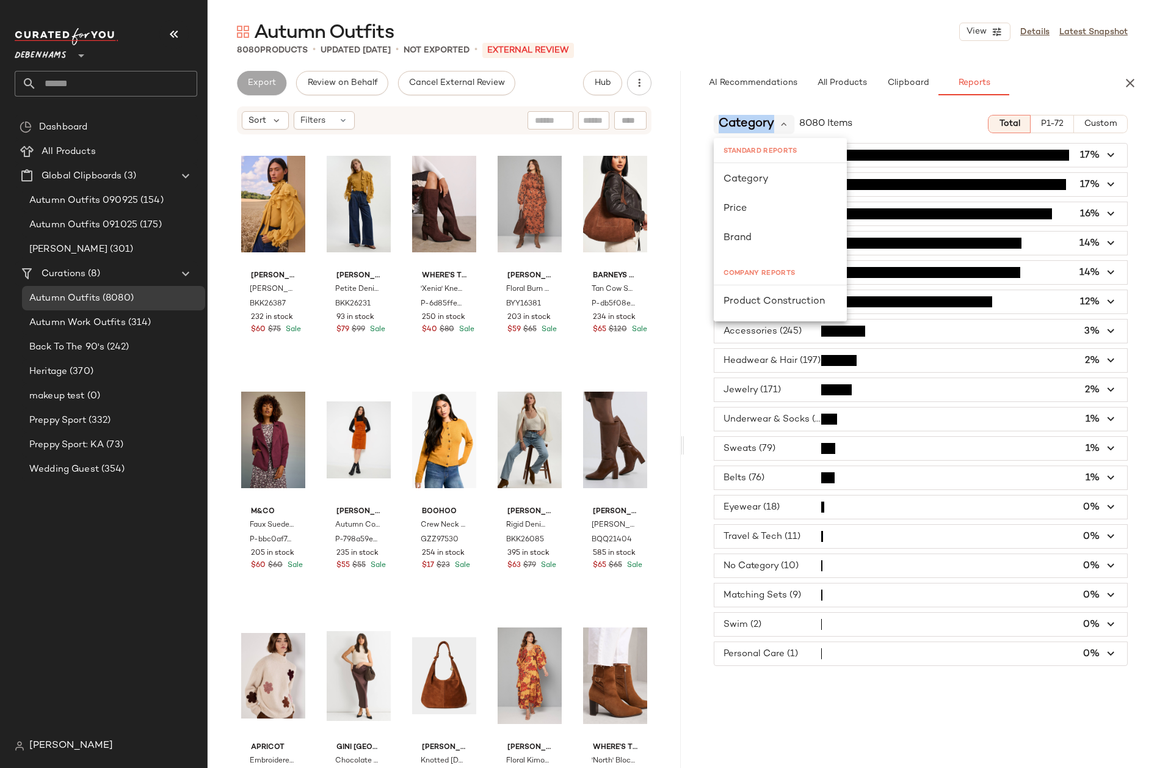
click at [768, 120] on span "Category" at bounding box center [747, 124] width 56 height 18
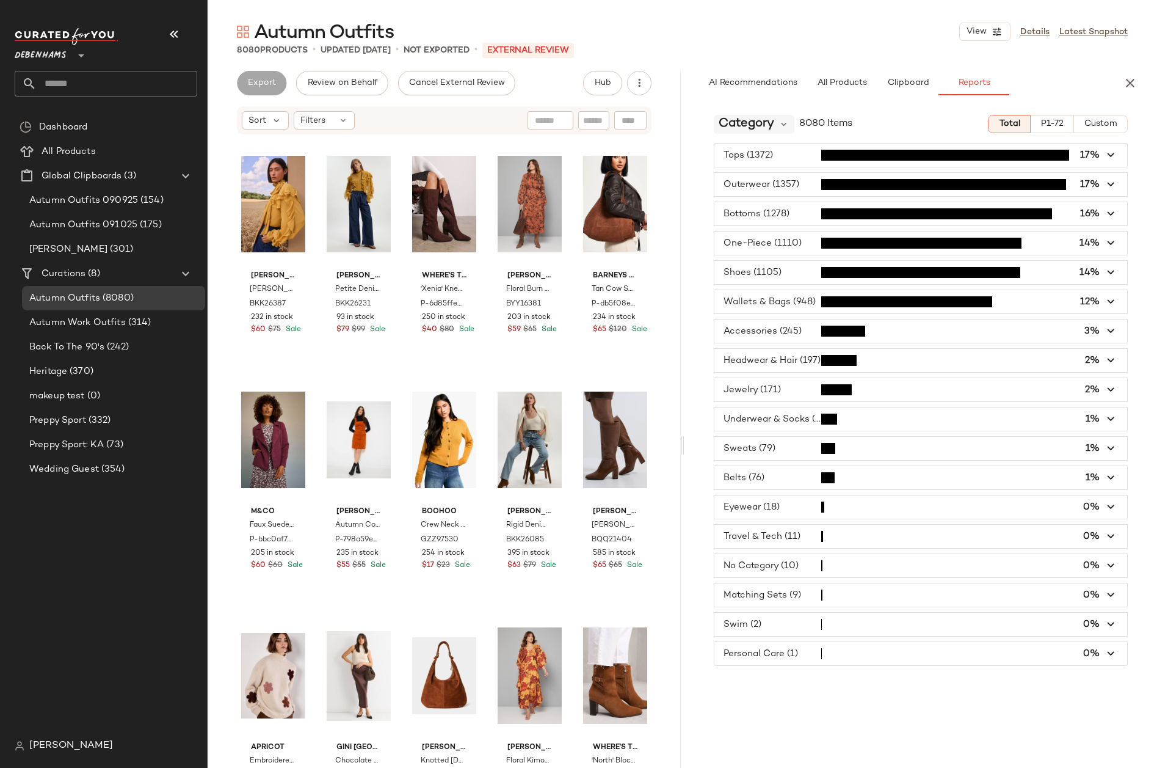
click at [752, 118] on div "Category 8080 Items Total P1-72 Custom Tops (1372) 17% Outerwear (1357) 17% Bot…" at bounding box center [920, 462] width 473 height 714
click at [755, 137] on div "Category 8080 Items Total P1-72 Custom Tops (1372) 17% Outerwear (1357) 17% Bot…" at bounding box center [920, 462] width 473 height 714
click at [764, 125] on span "Category" at bounding box center [747, 124] width 56 height 18
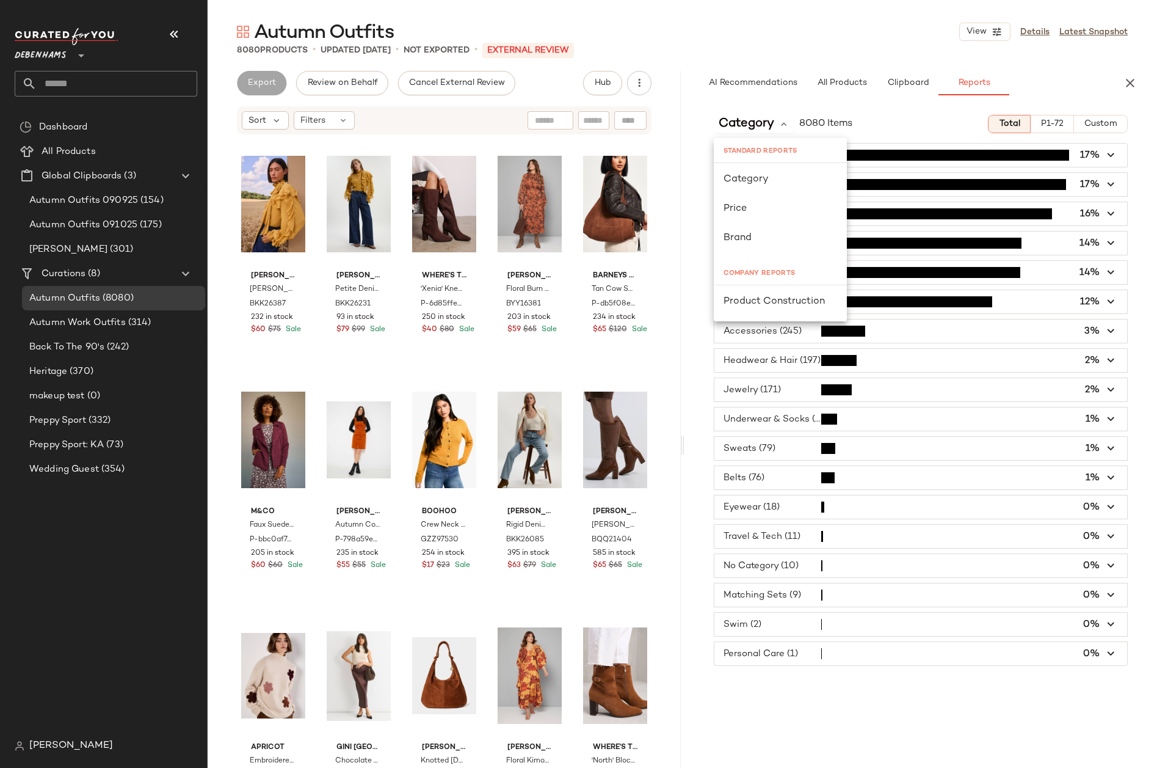
click at [543, 82] on div "Export Review on Behalf Cancel External Review Hub" at bounding box center [444, 83] width 415 height 24
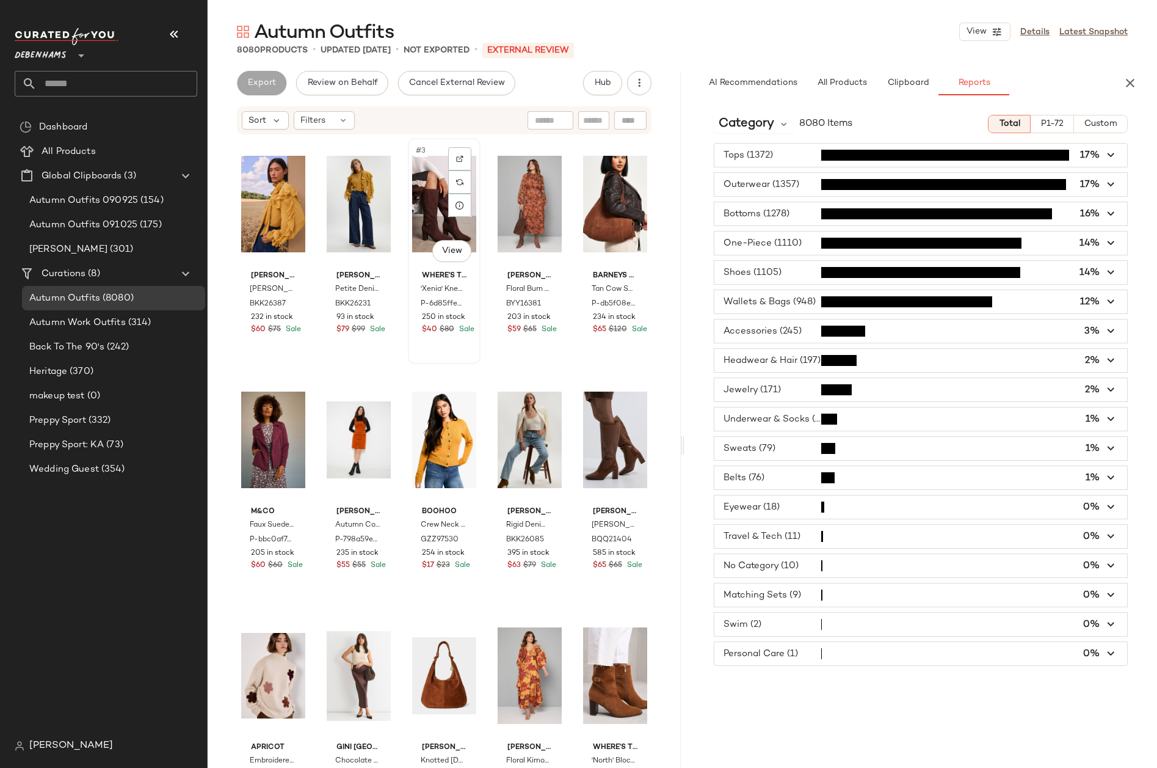
click at [423, 231] on div "#3 View" at bounding box center [444, 203] width 64 height 123
click at [343, 114] on div "Filters" at bounding box center [324, 120] width 61 height 18
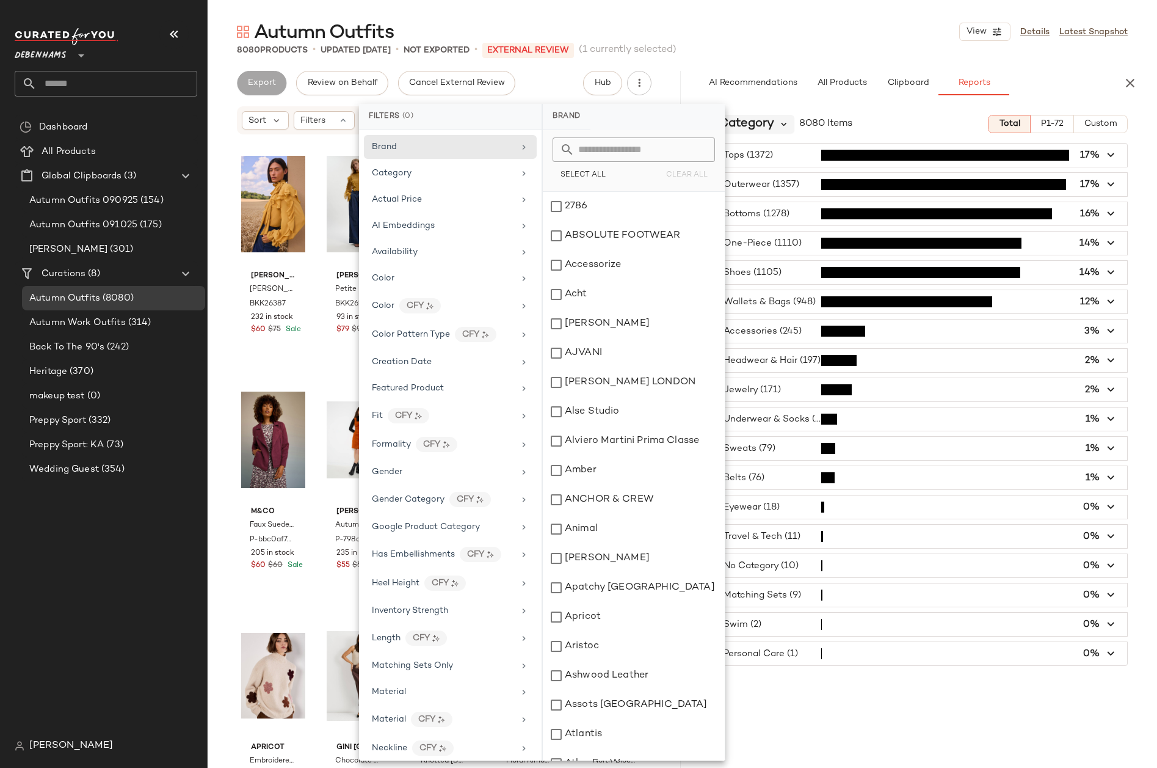
click at [784, 120] on icon at bounding box center [784, 123] width 11 height 11
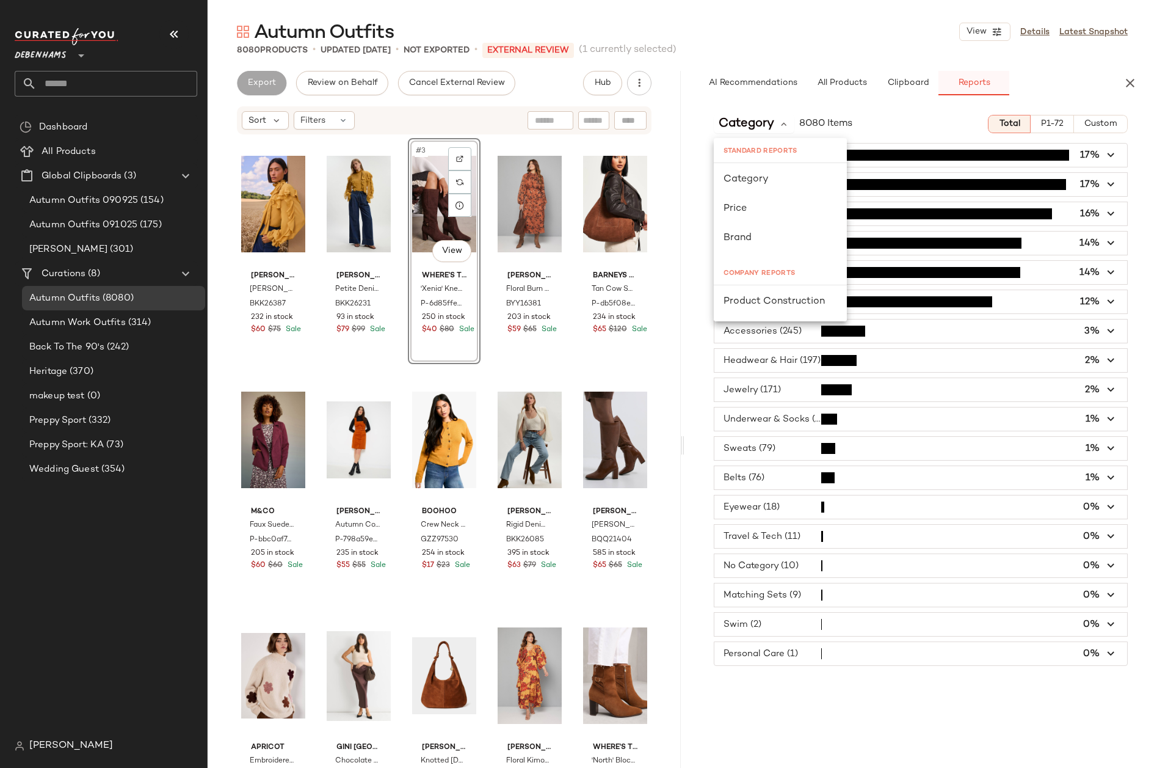
click at [988, 84] on span "Reports" at bounding box center [973, 83] width 32 height 10
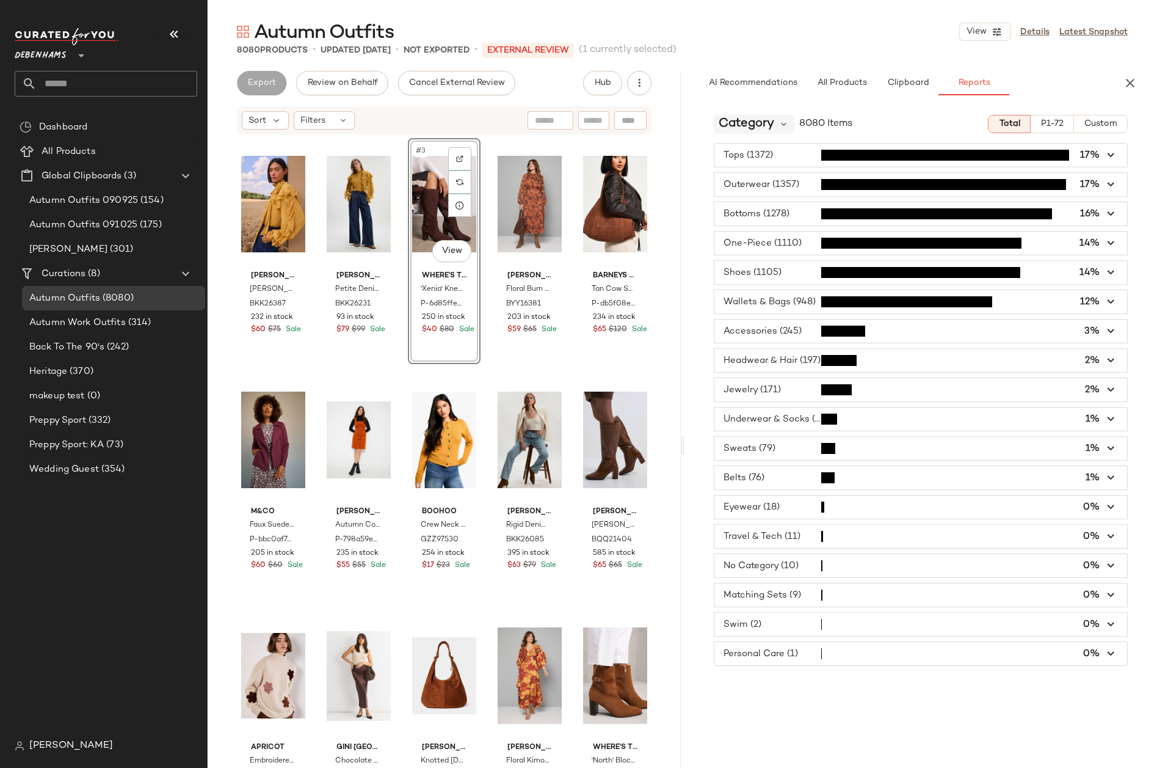
click at [755, 120] on span "Category" at bounding box center [747, 124] width 56 height 18
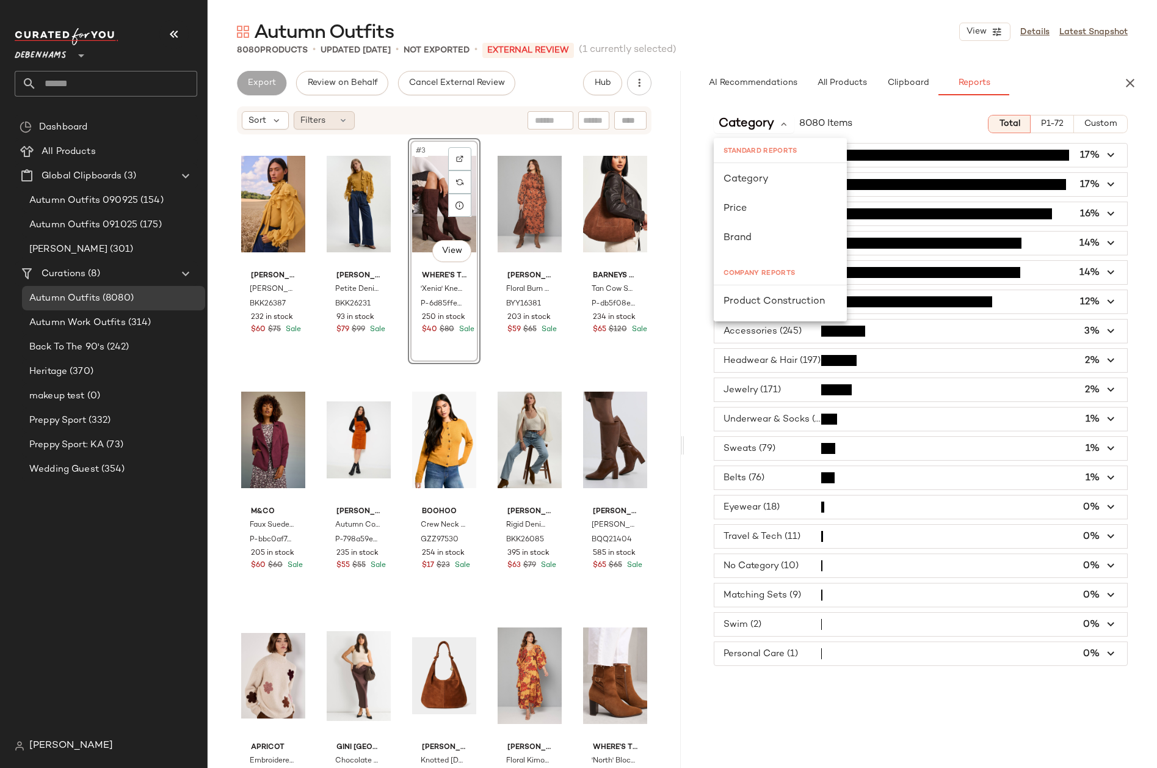
click at [337, 119] on div "Filters" at bounding box center [324, 120] width 61 height 18
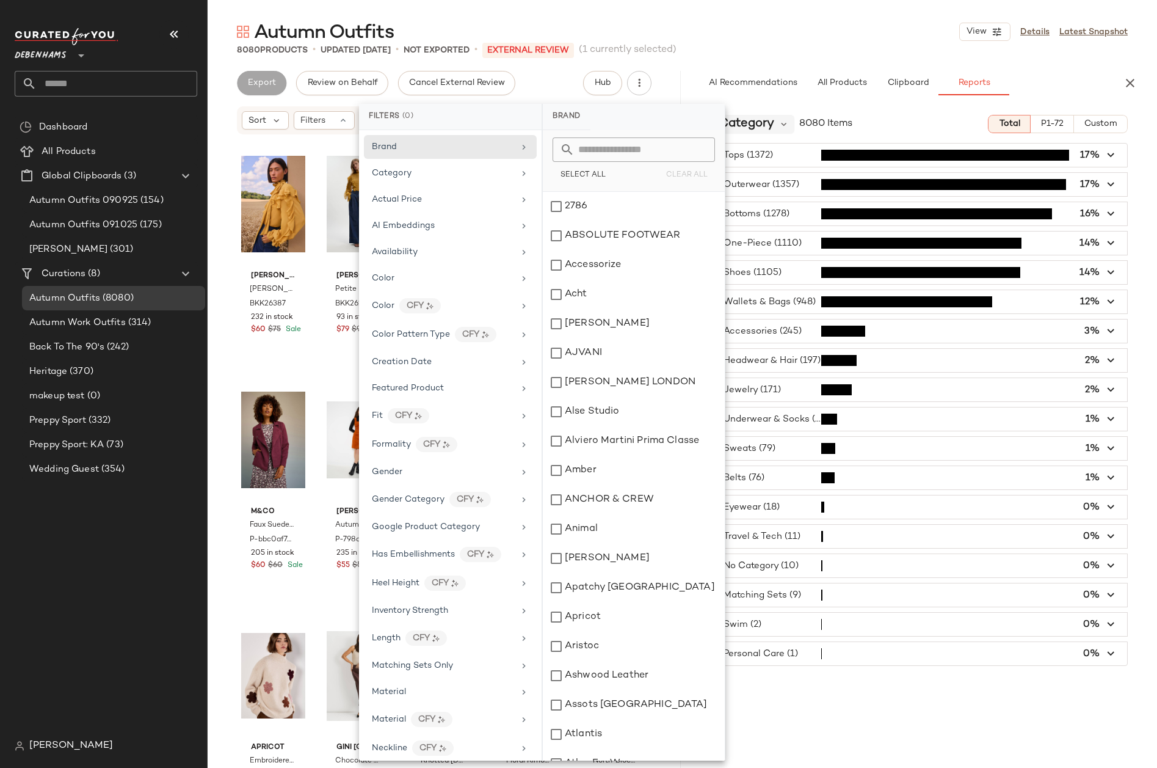
click at [774, 120] on span "Category" at bounding box center [747, 124] width 56 height 18
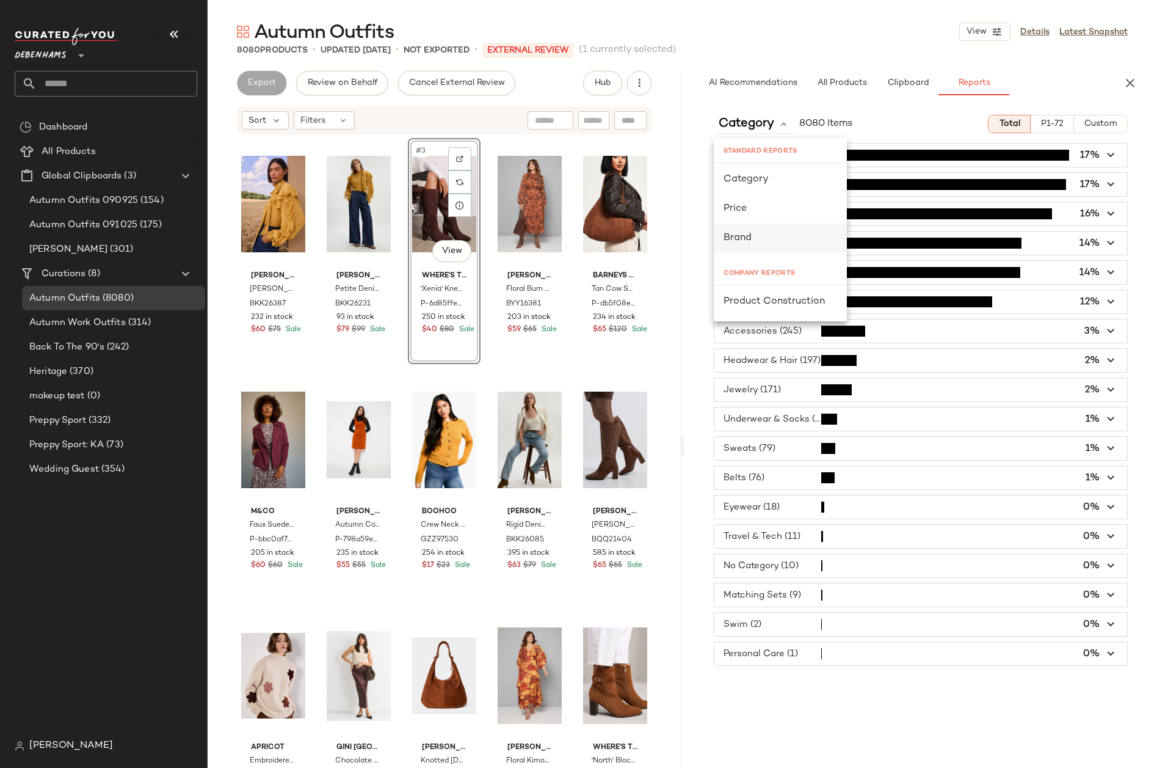
click at [745, 239] on span "Brand" at bounding box center [738, 238] width 28 height 10
